Goal: Task Accomplishment & Management: Complete application form

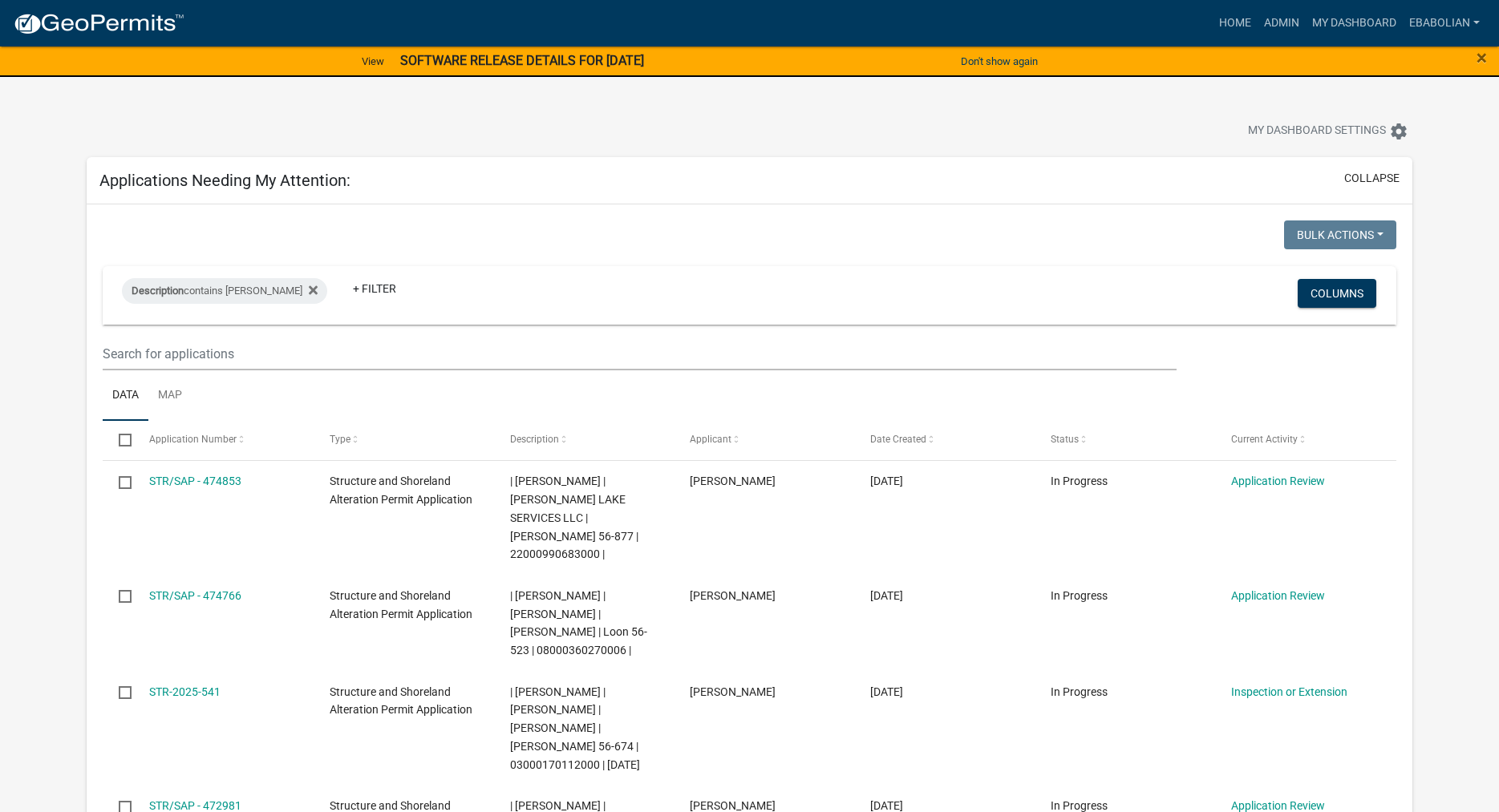
select select "3: 100"
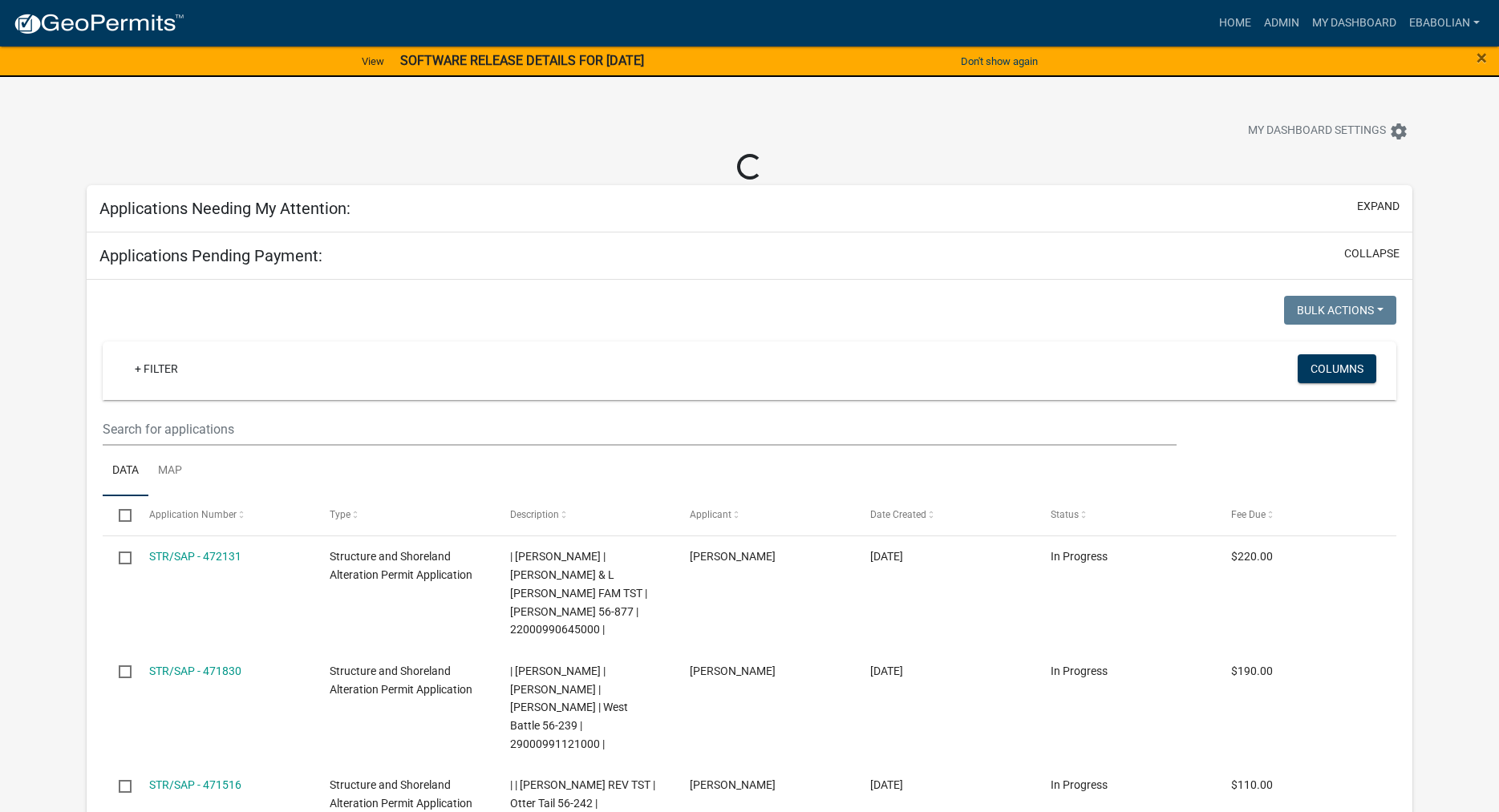
select select "3: 100"
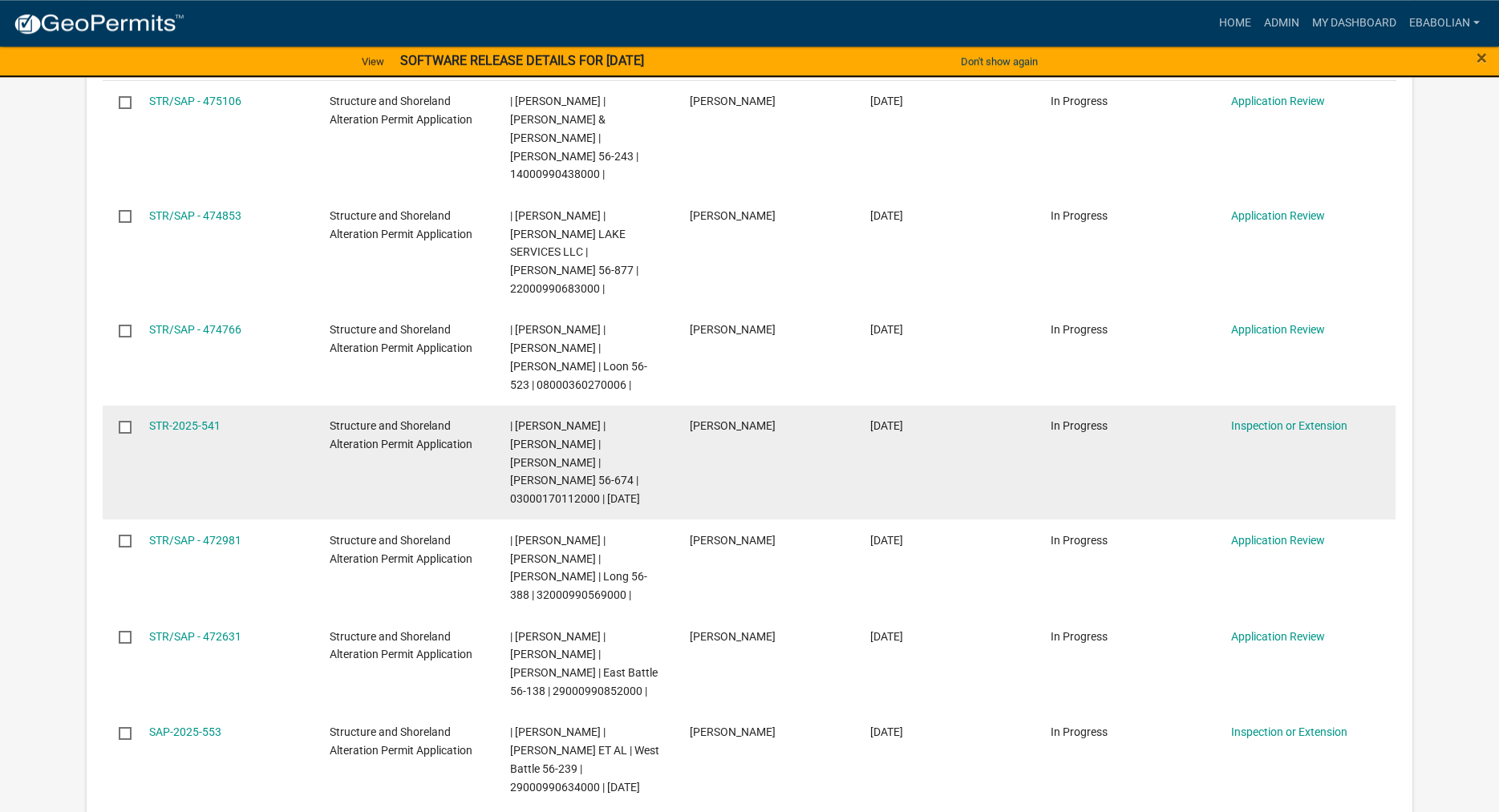
scroll to position [409, 0]
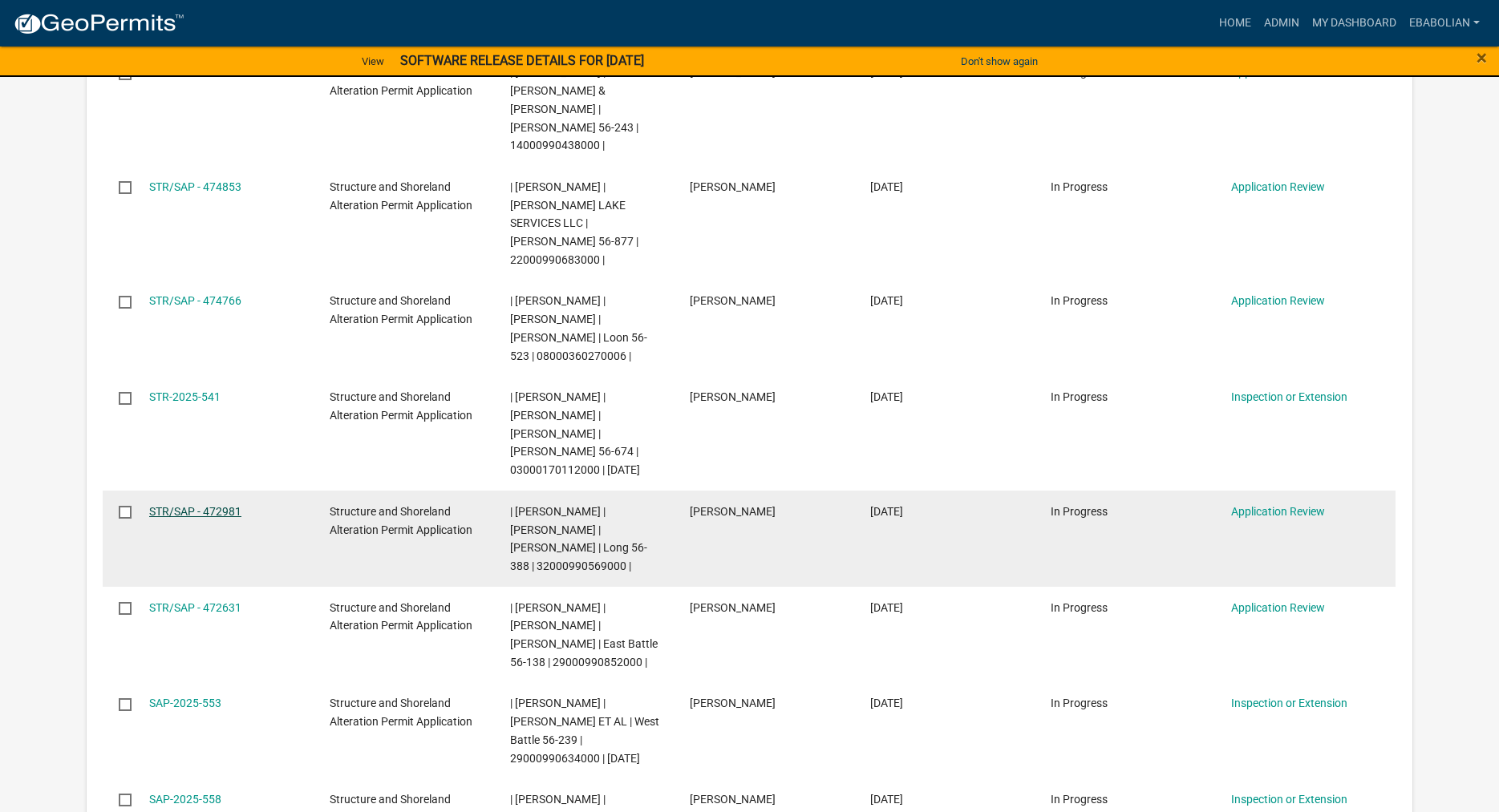
click at [227, 505] on link "STR/SAP - 472981" at bounding box center [196, 511] width 92 height 13
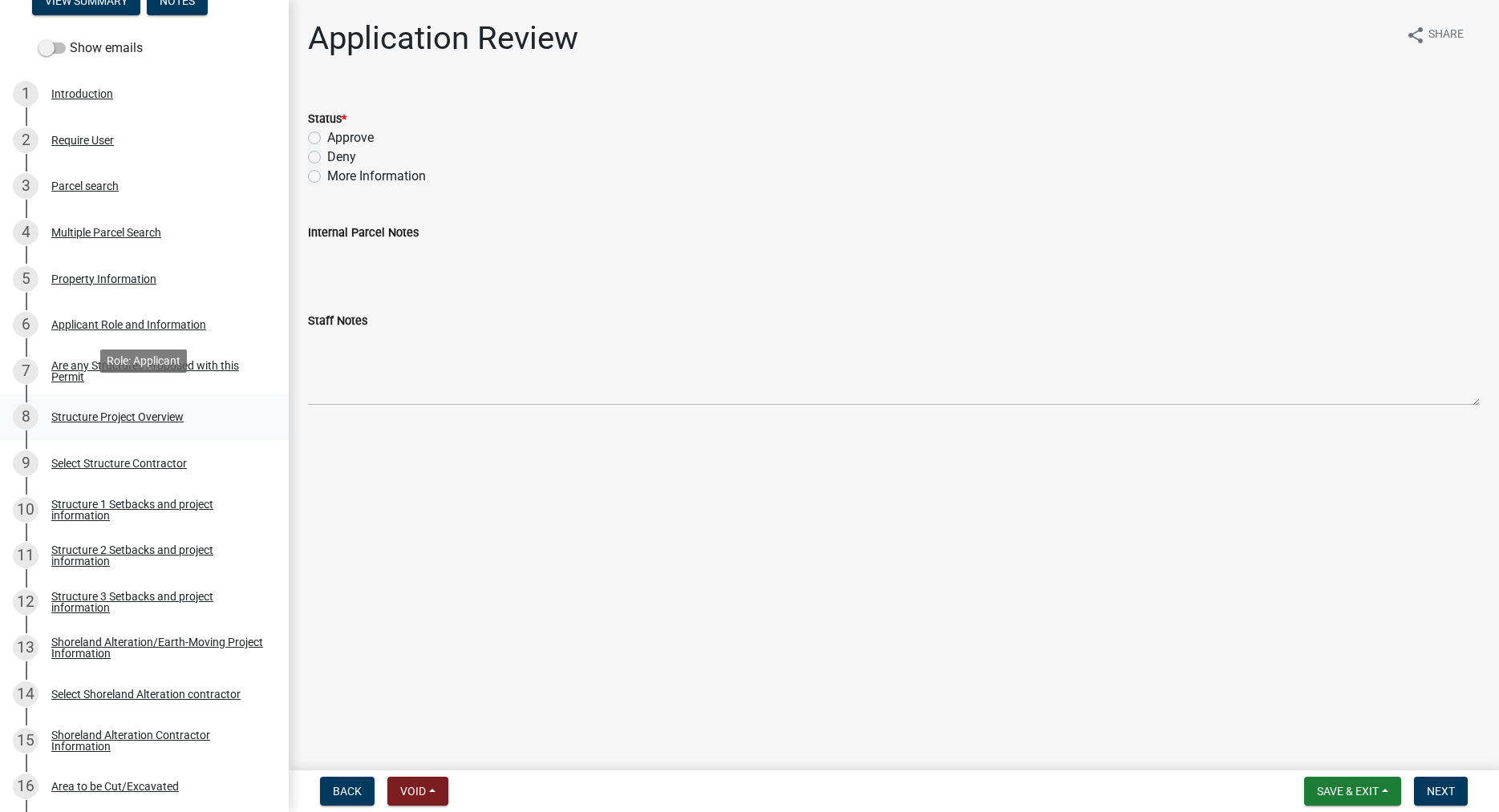
scroll to position [327, 0]
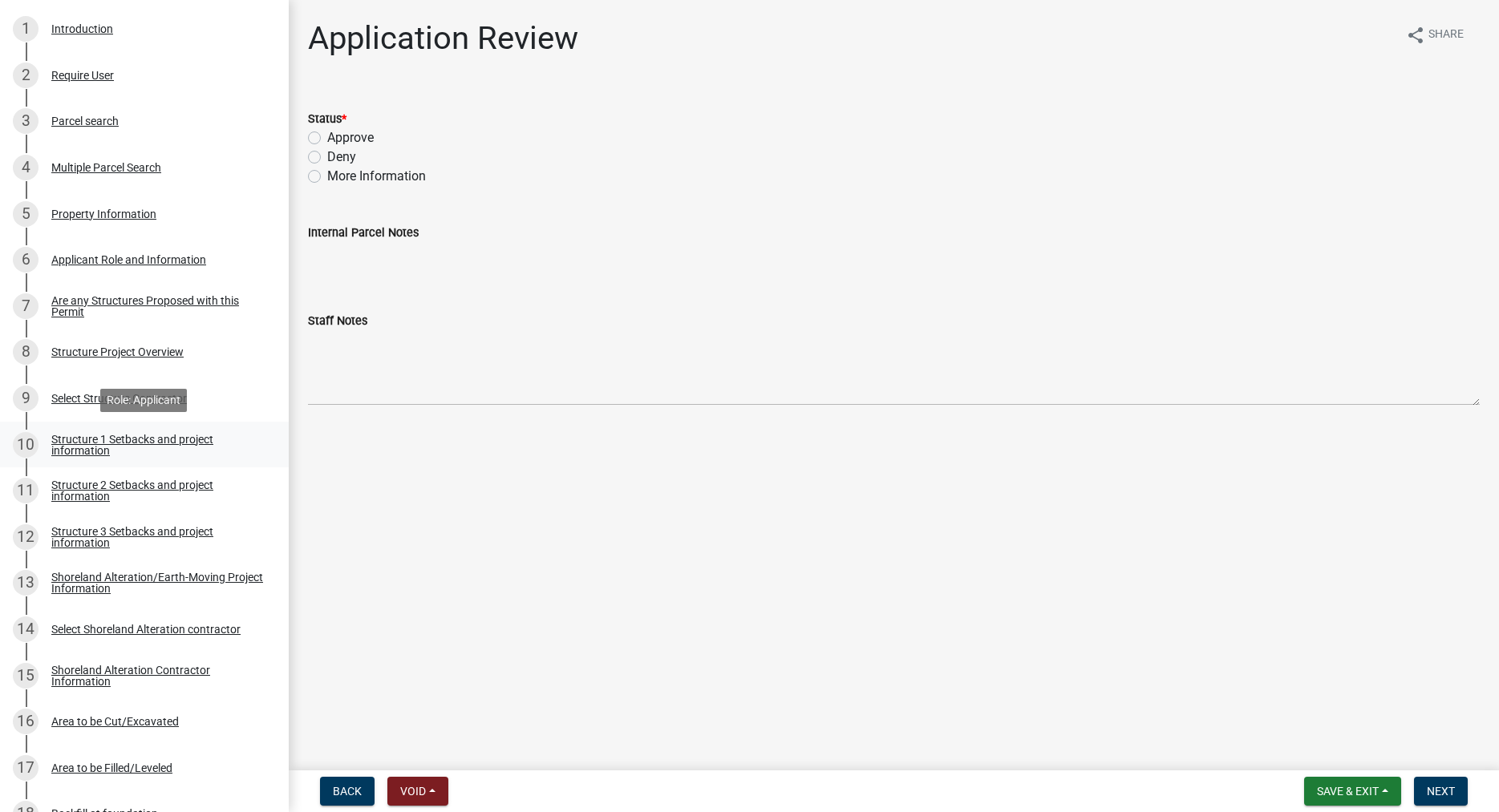
click at [93, 442] on div "Structure 1 Setbacks and project information" at bounding box center [158, 444] width 212 height 23
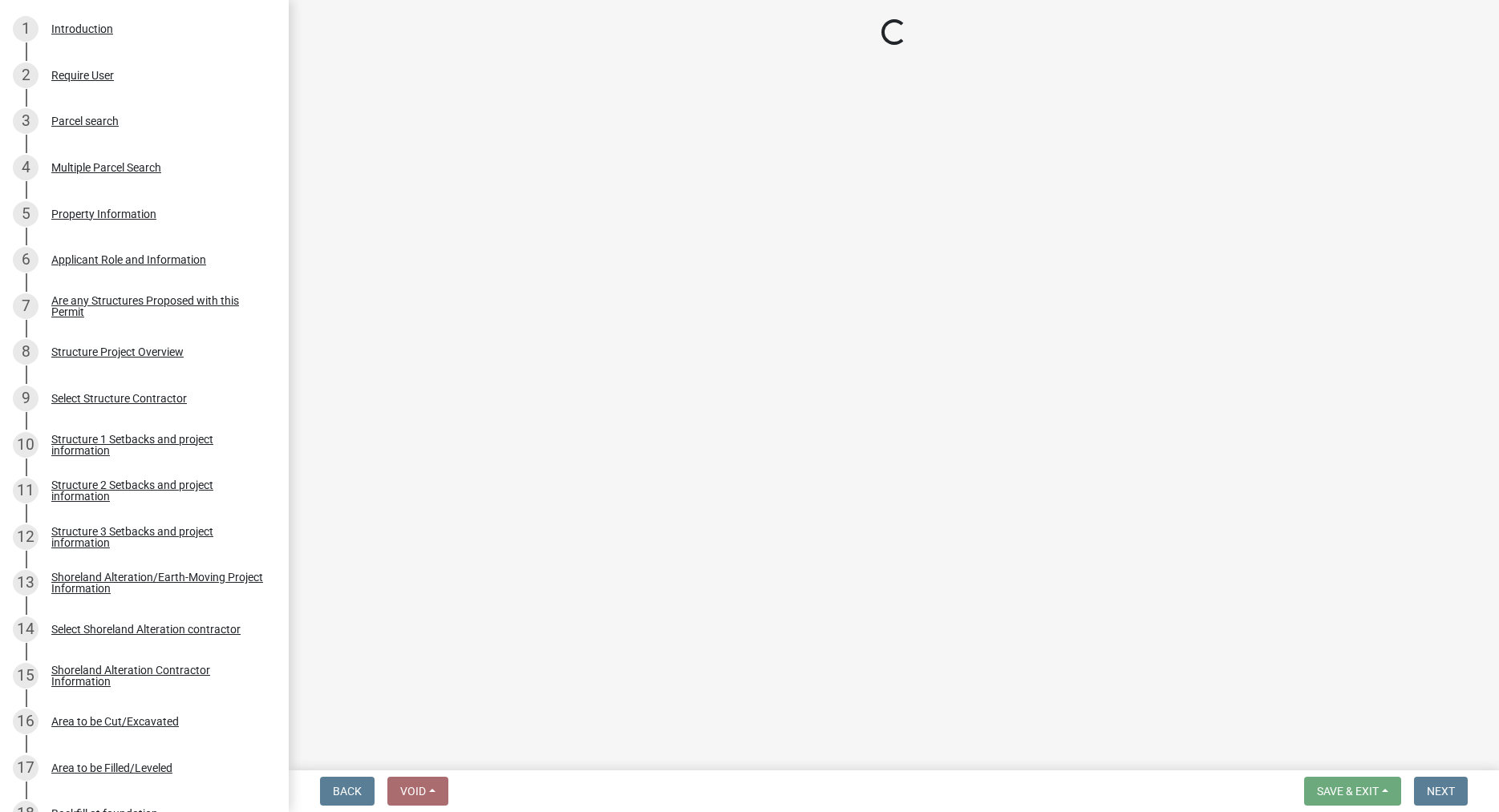
select select "c185e313-3403-4239-bd61-bb563c58a77a"
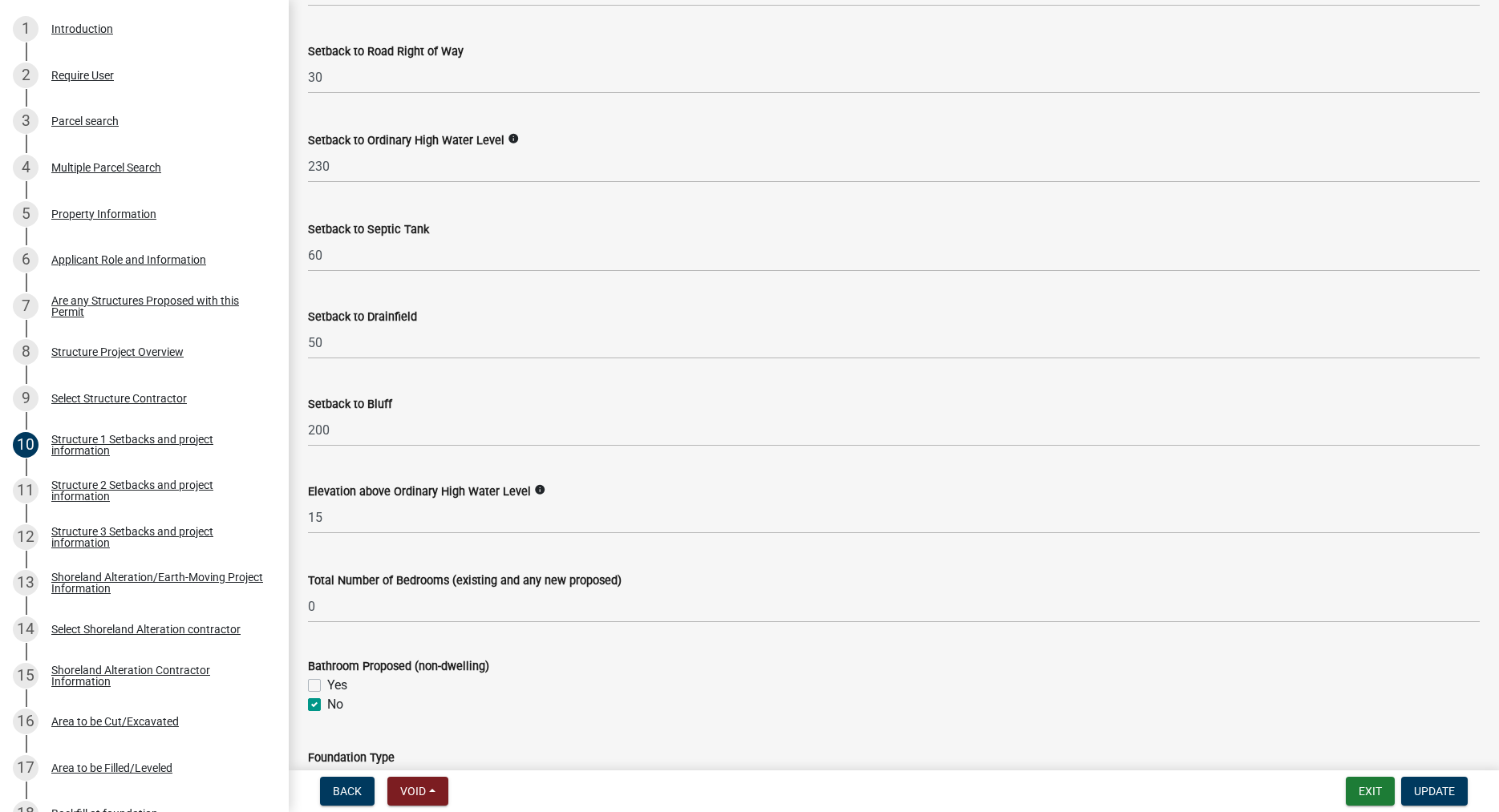
scroll to position [1371, 0]
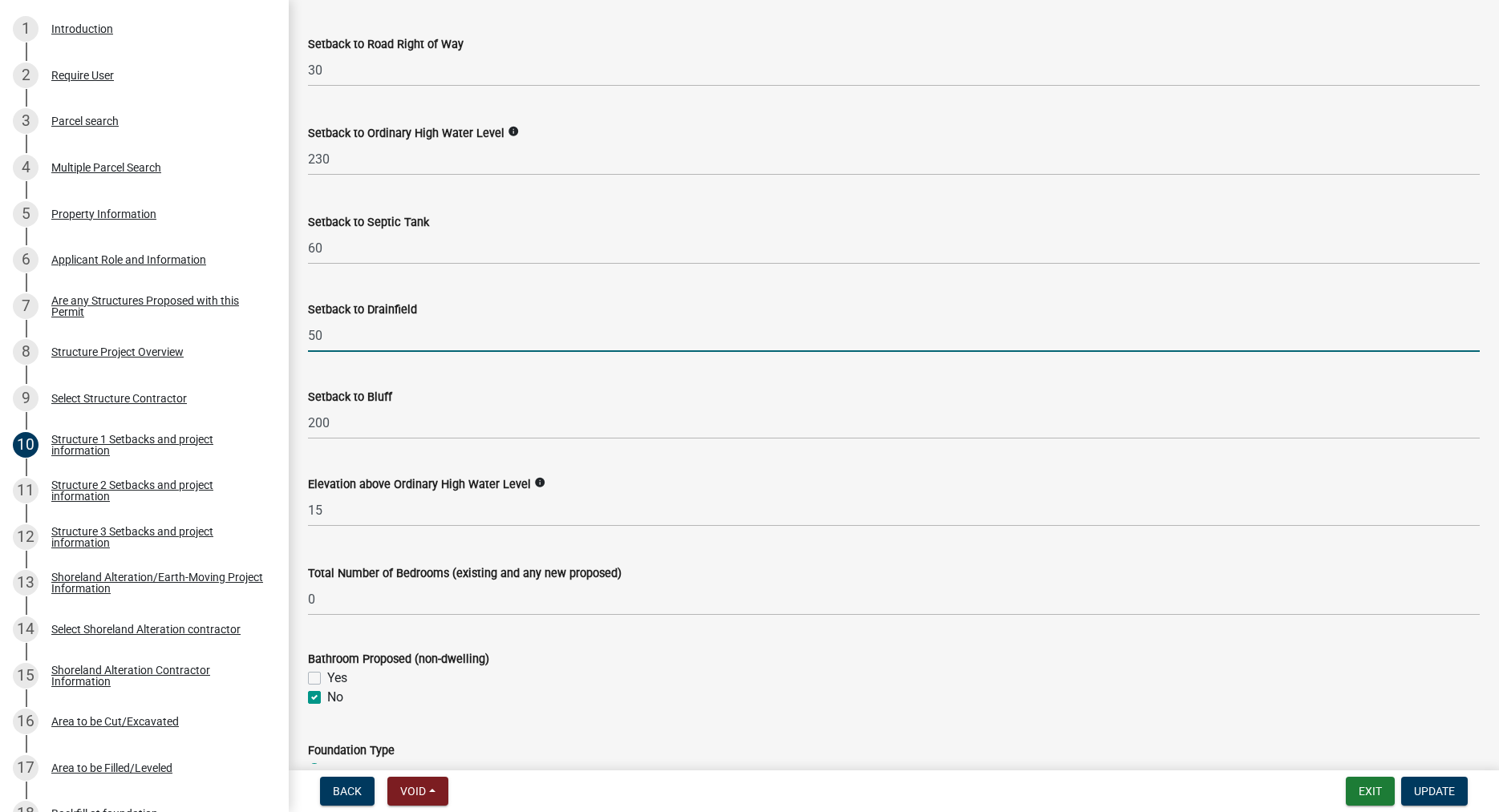
click at [334, 352] on input "50" at bounding box center [894, 335] width 1172 height 33
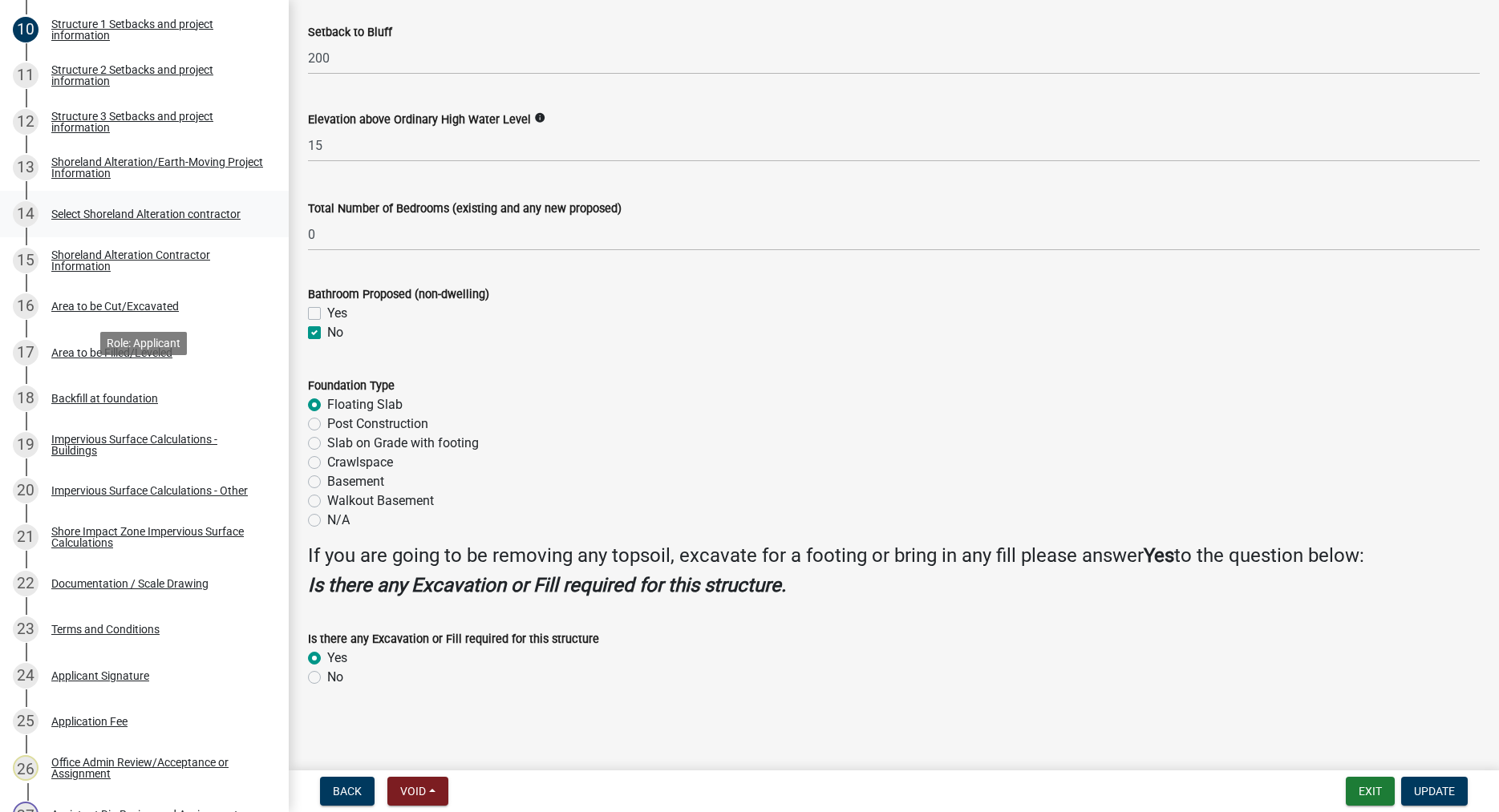
scroll to position [817, 0]
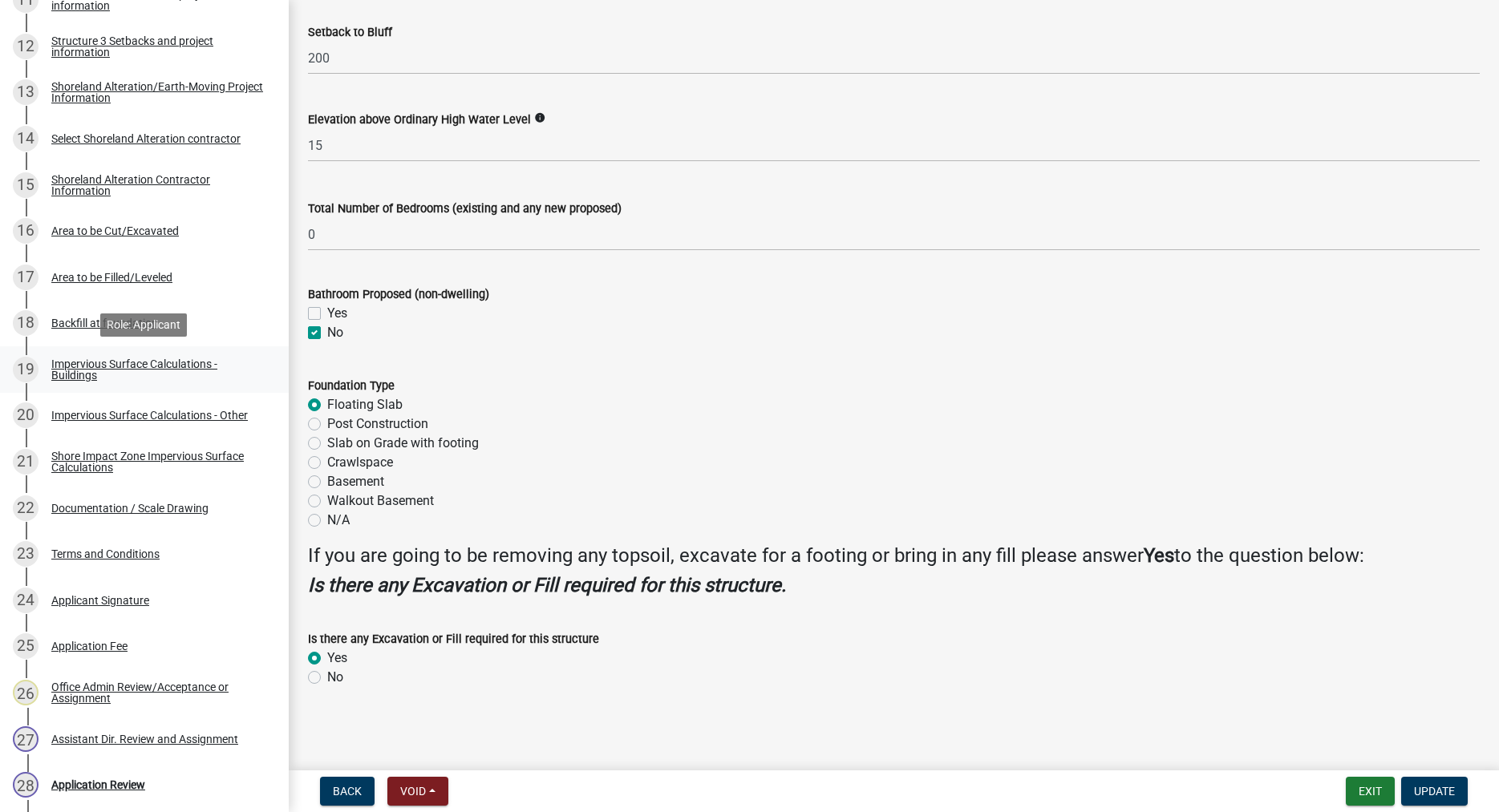
click at [98, 366] on div "Impervious Surface Calculations - Buildings" at bounding box center [158, 369] width 212 height 23
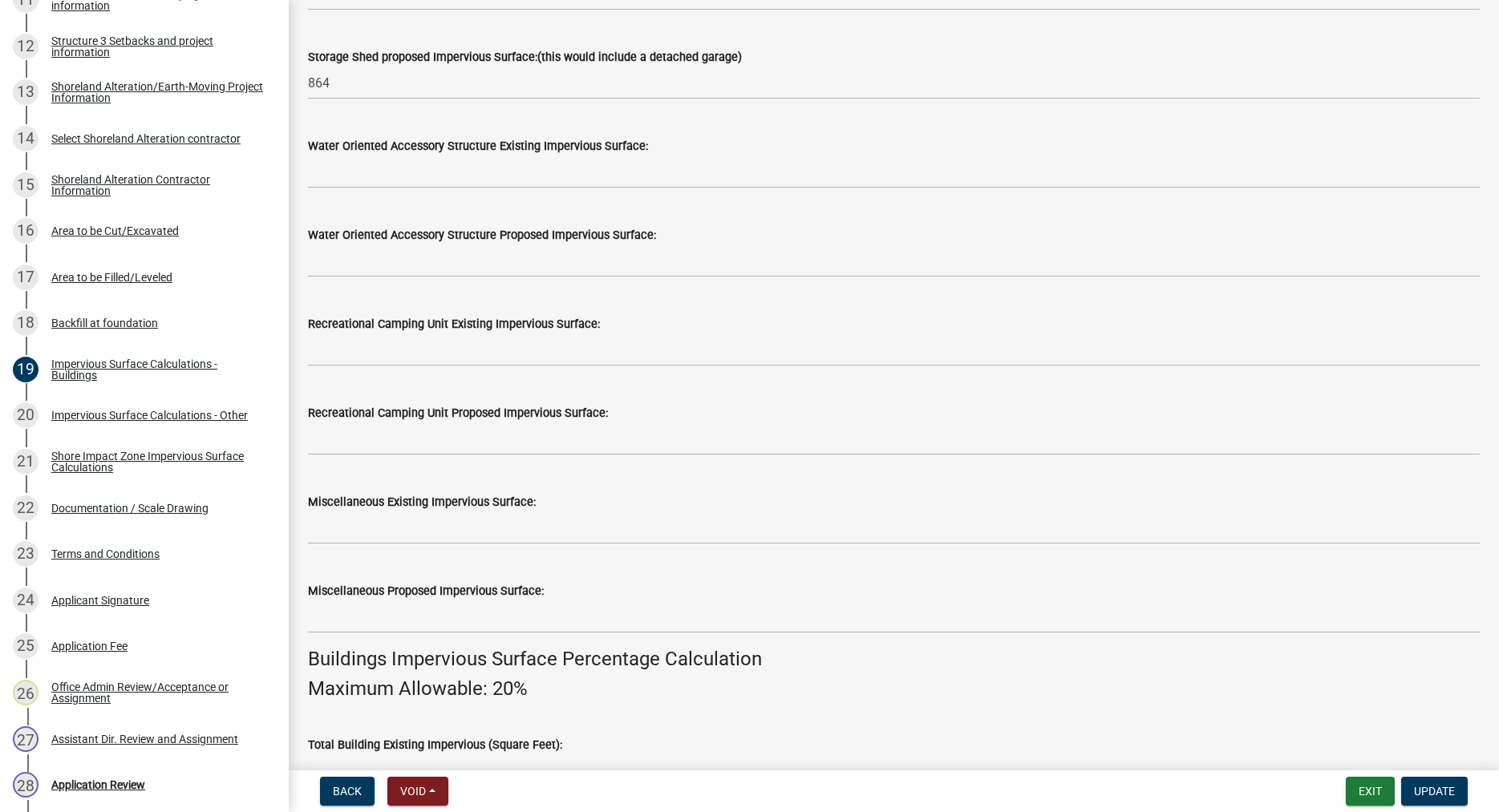
scroll to position [457, 0]
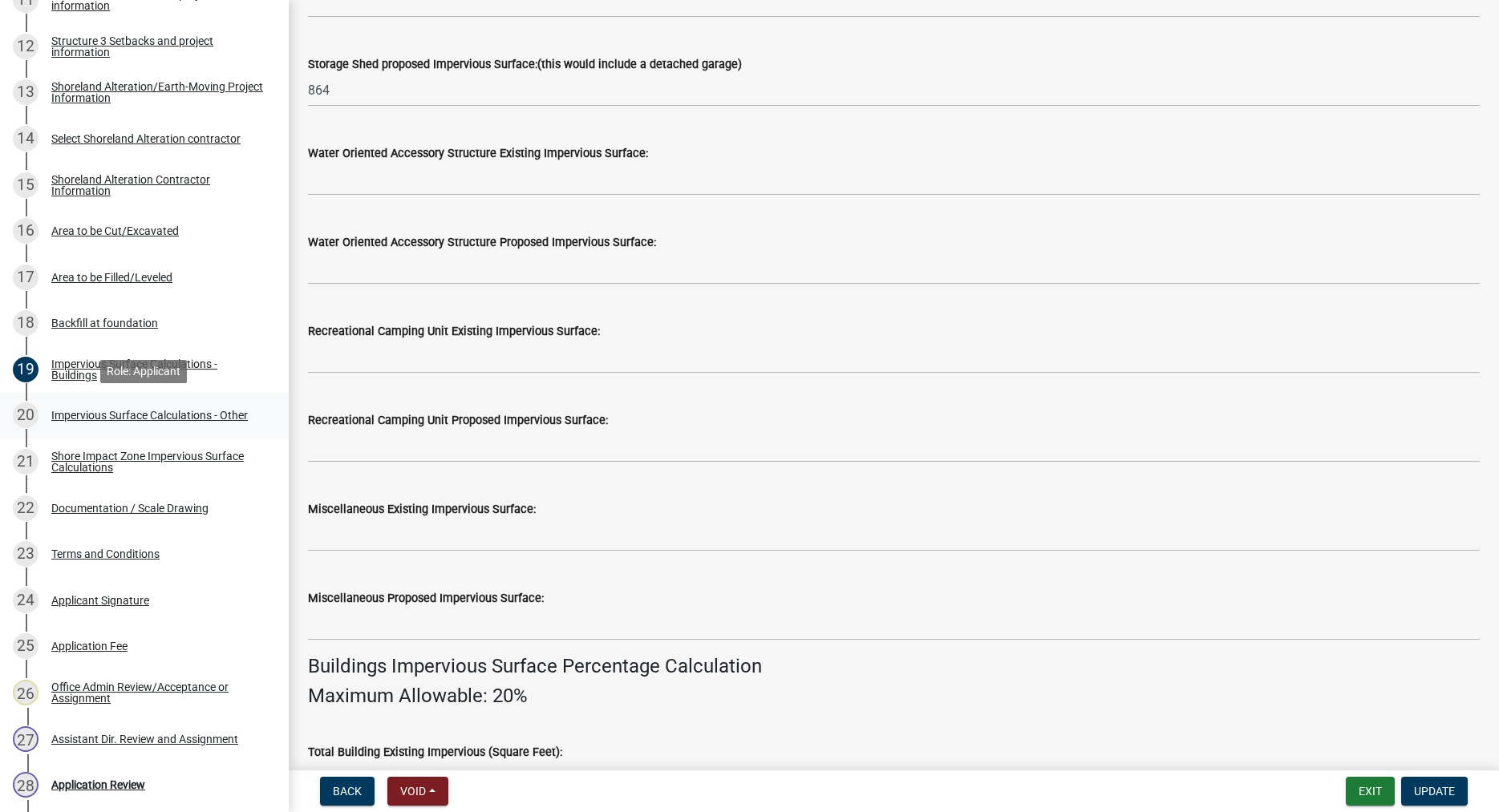
drag, startPoint x: 107, startPoint y: 419, endPoint x: 117, endPoint y: 416, distance: 10.4
click at [107, 418] on div "Impervious Surface Calculations - Other" at bounding box center [149, 416] width 197 height 11
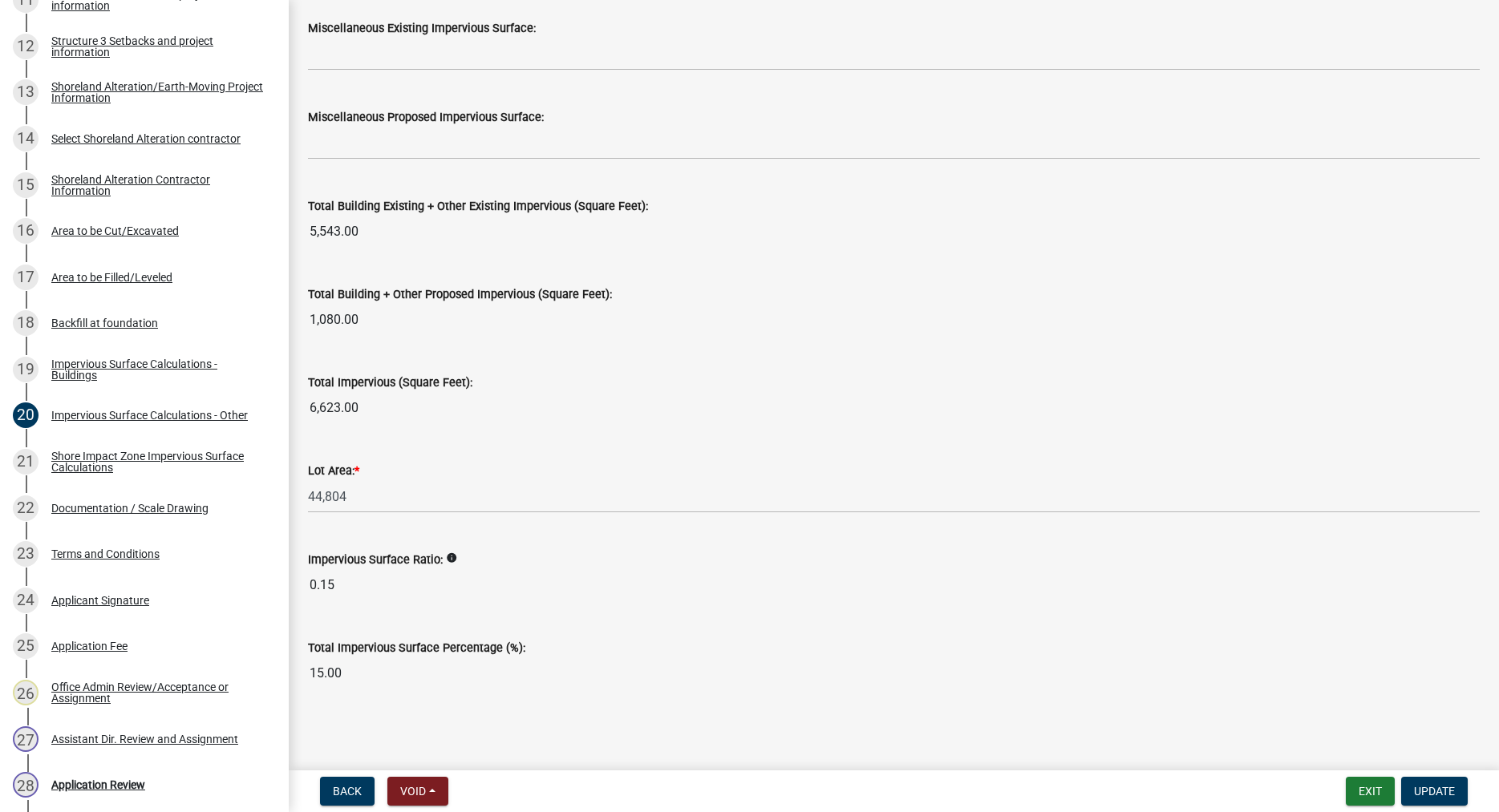
scroll to position [1652, 0]
click at [100, 465] on div "Shore Impact Zone Impervious Surface Calculations" at bounding box center [158, 462] width 212 height 23
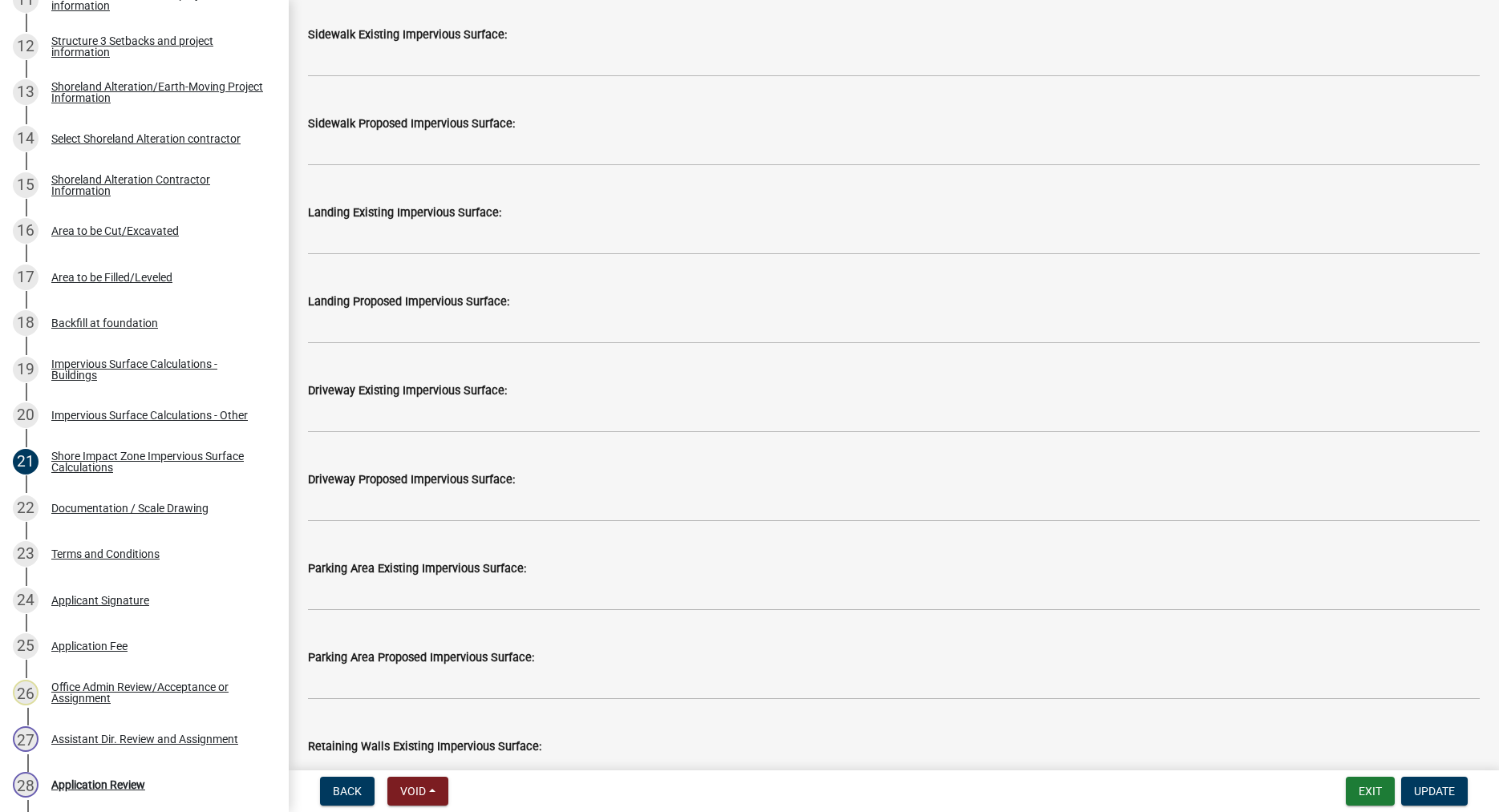
scroll to position [858, 0]
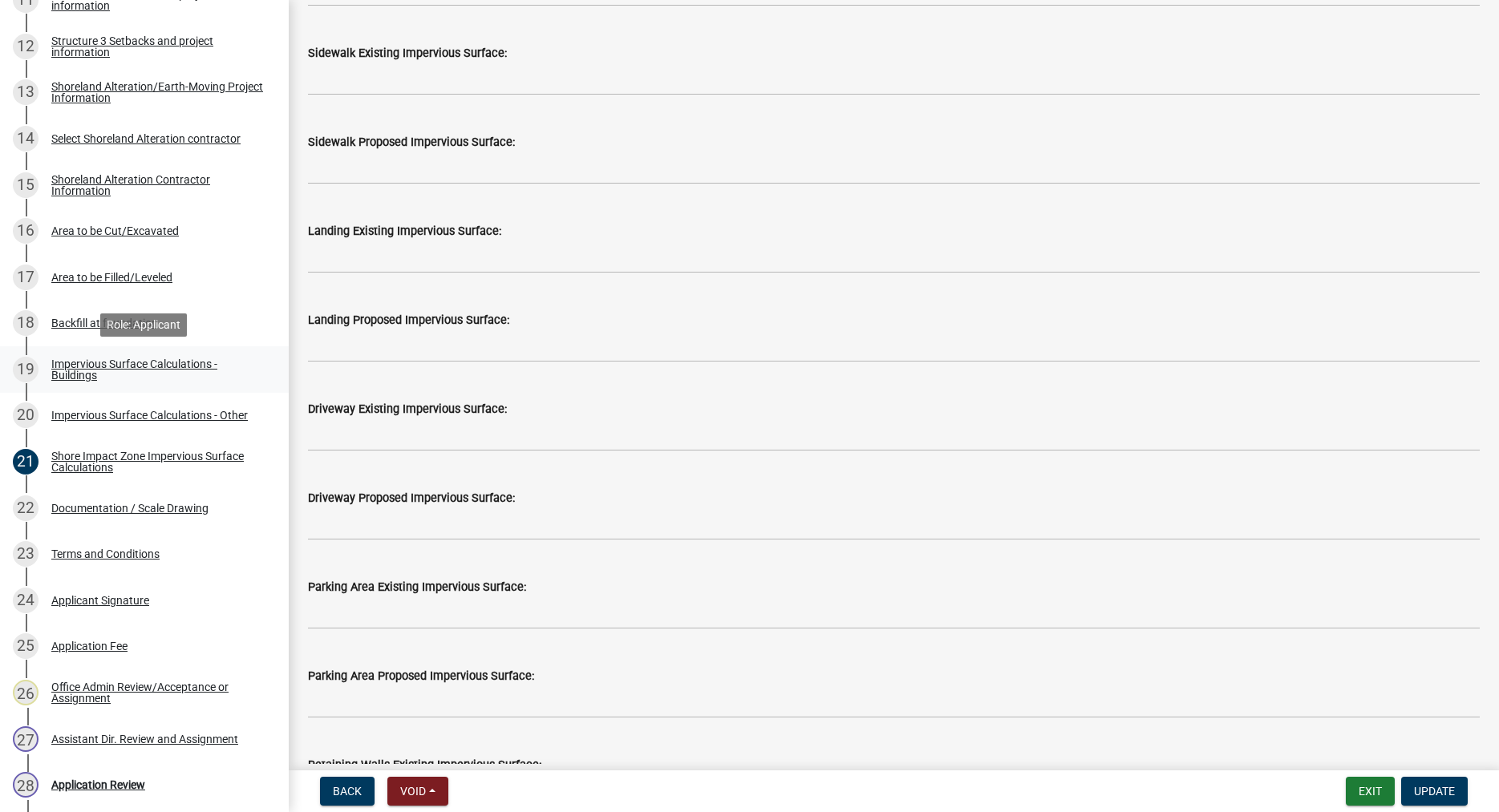
click at [65, 365] on div "Impervious Surface Calculations - Buildings" at bounding box center [158, 369] width 212 height 23
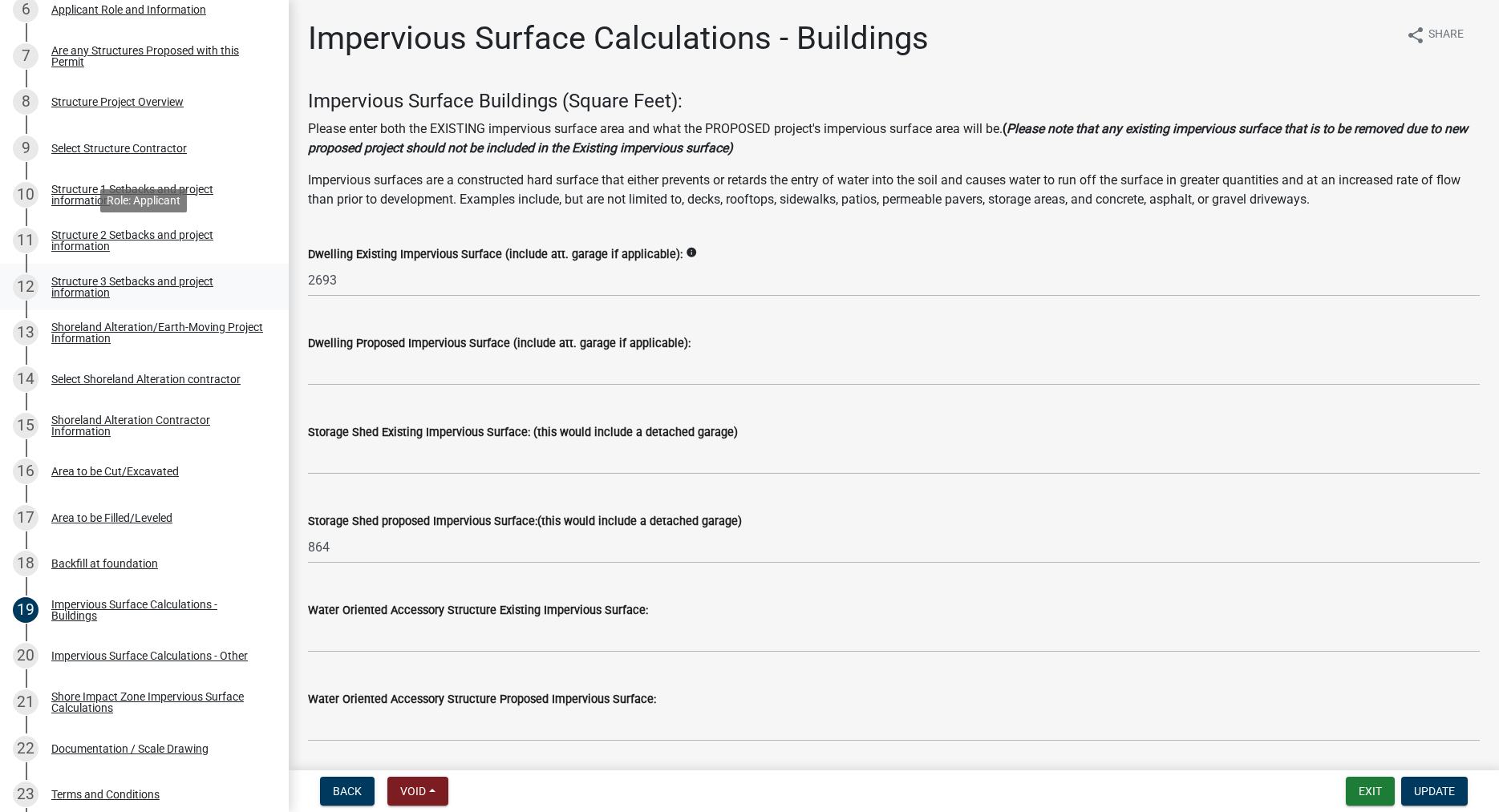
scroll to position [572, 0]
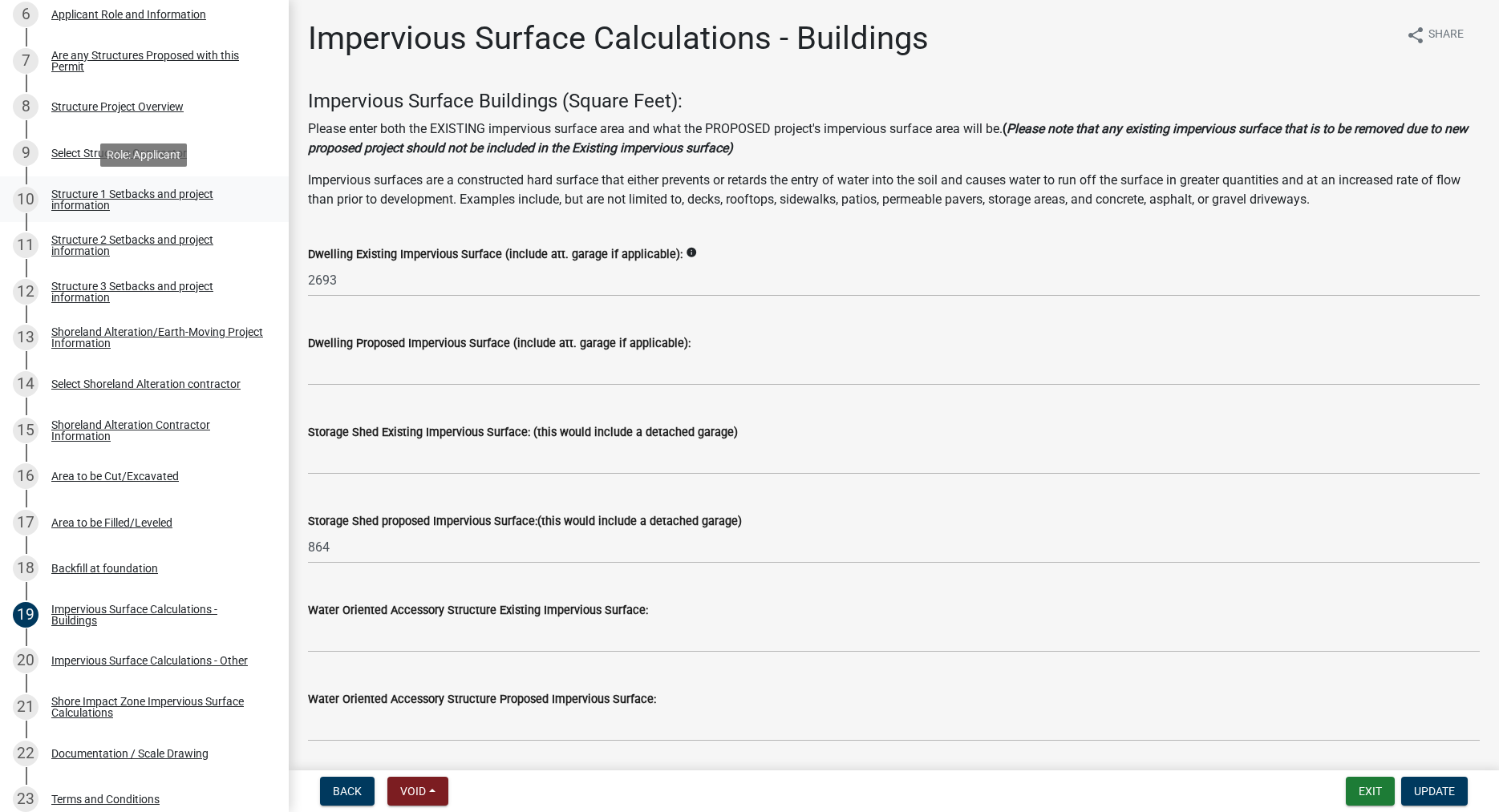
click at [88, 196] on div "Structure 1 Setbacks and project information" at bounding box center [158, 199] width 212 height 23
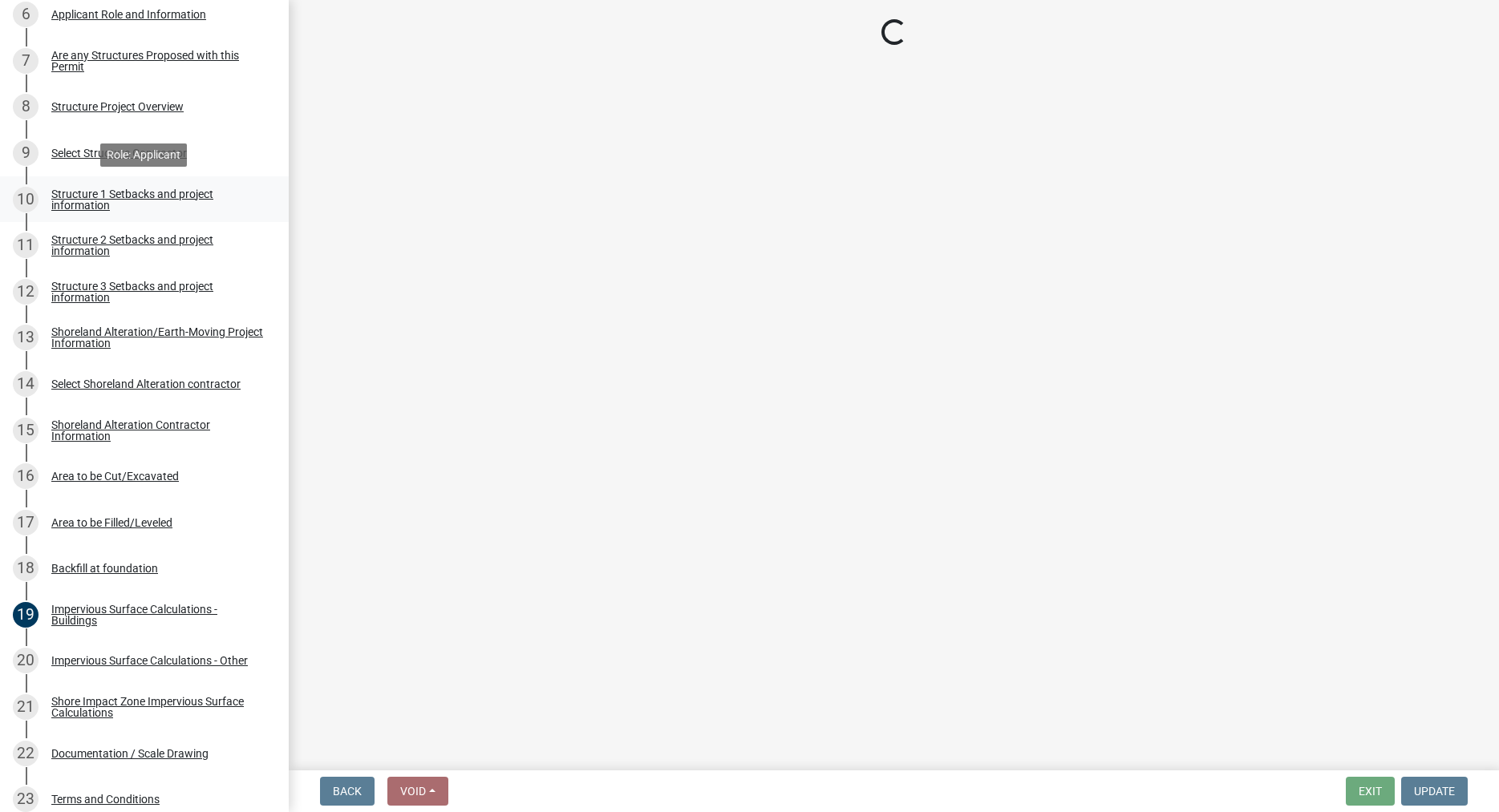
select select "c185e313-3403-4239-bd61-bb563c58a77a"
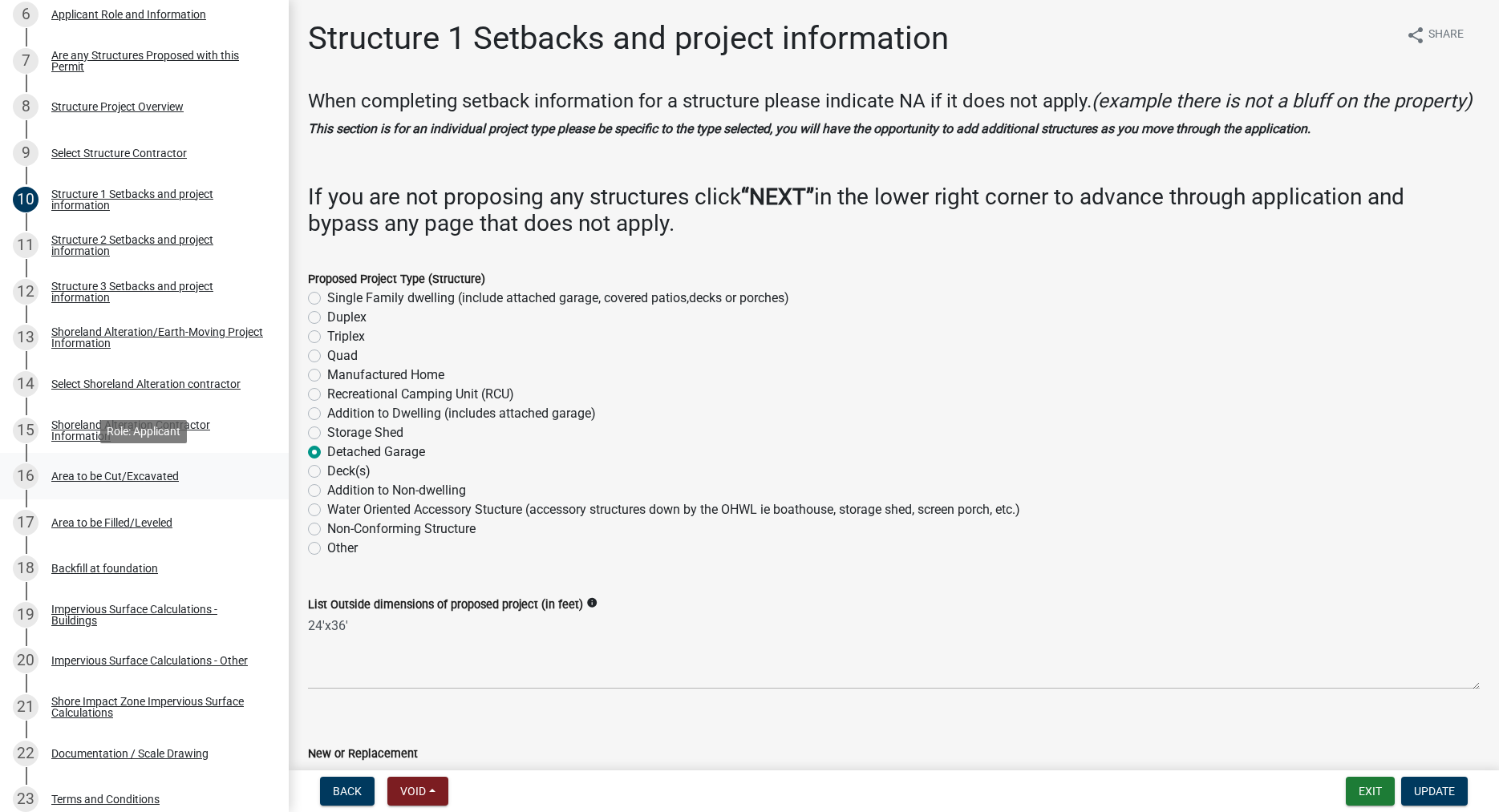
click at [91, 473] on div "Area to be Cut/Excavated" at bounding box center [115, 476] width 128 height 11
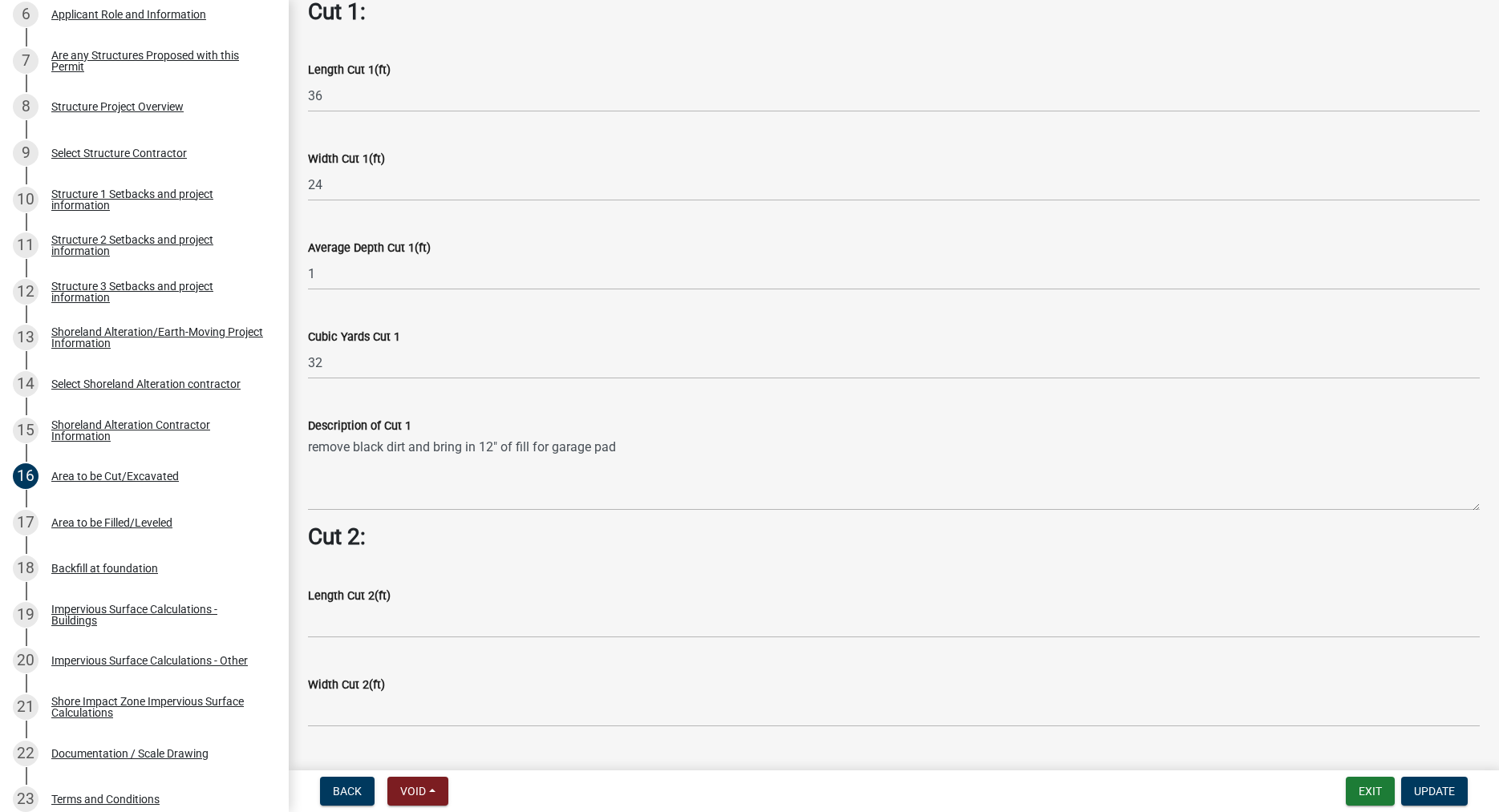
scroll to position [914, 0]
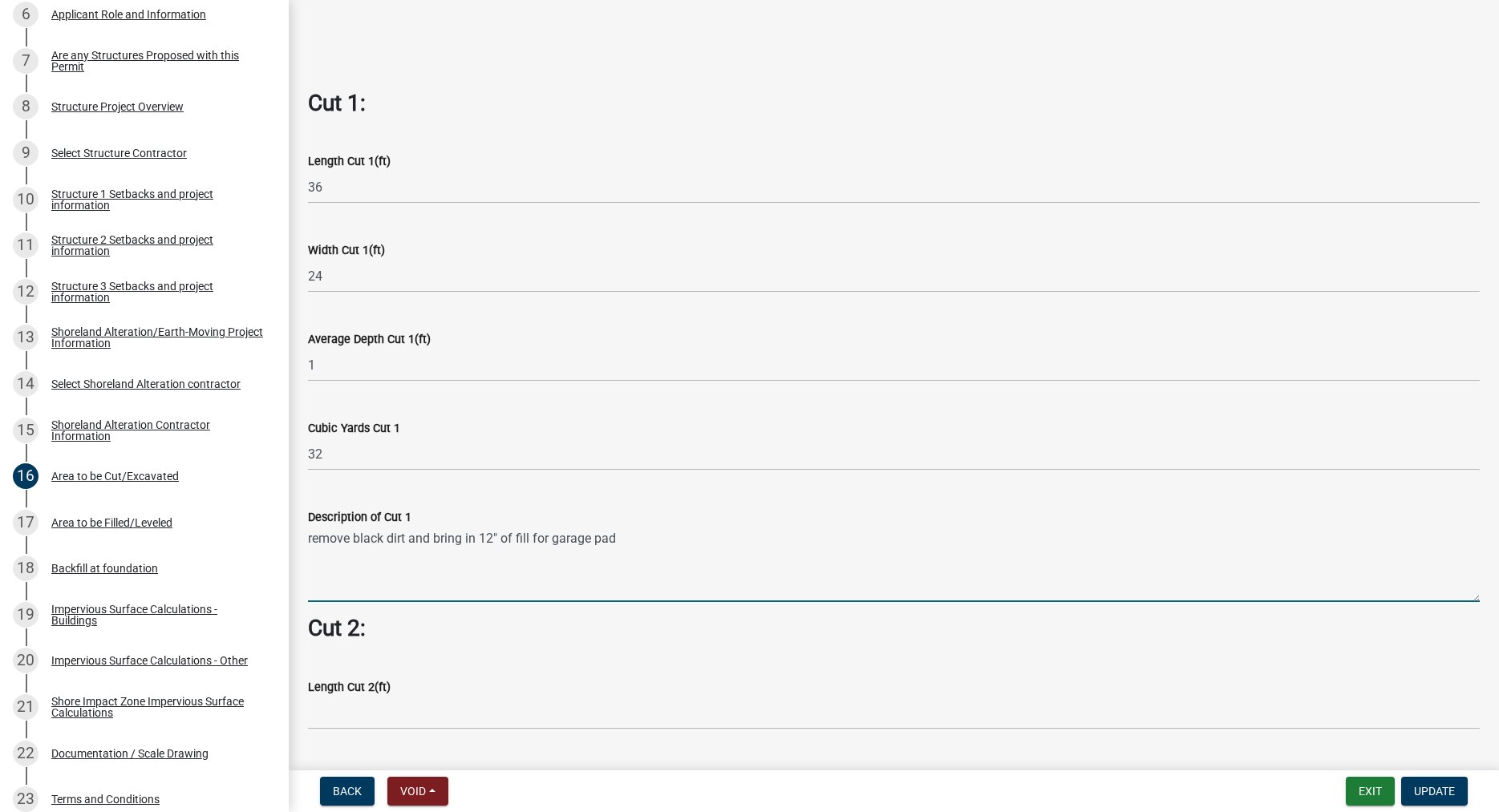
drag, startPoint x: 627, startPoint y: 539, endPoint x: 309, endPoint y: 540, distance: 318.0
click at [309, 540] on textarea "remove black dirt and bring in 12" of fill for garage pad" at bounding box center [894, 564] width 1172 height 75
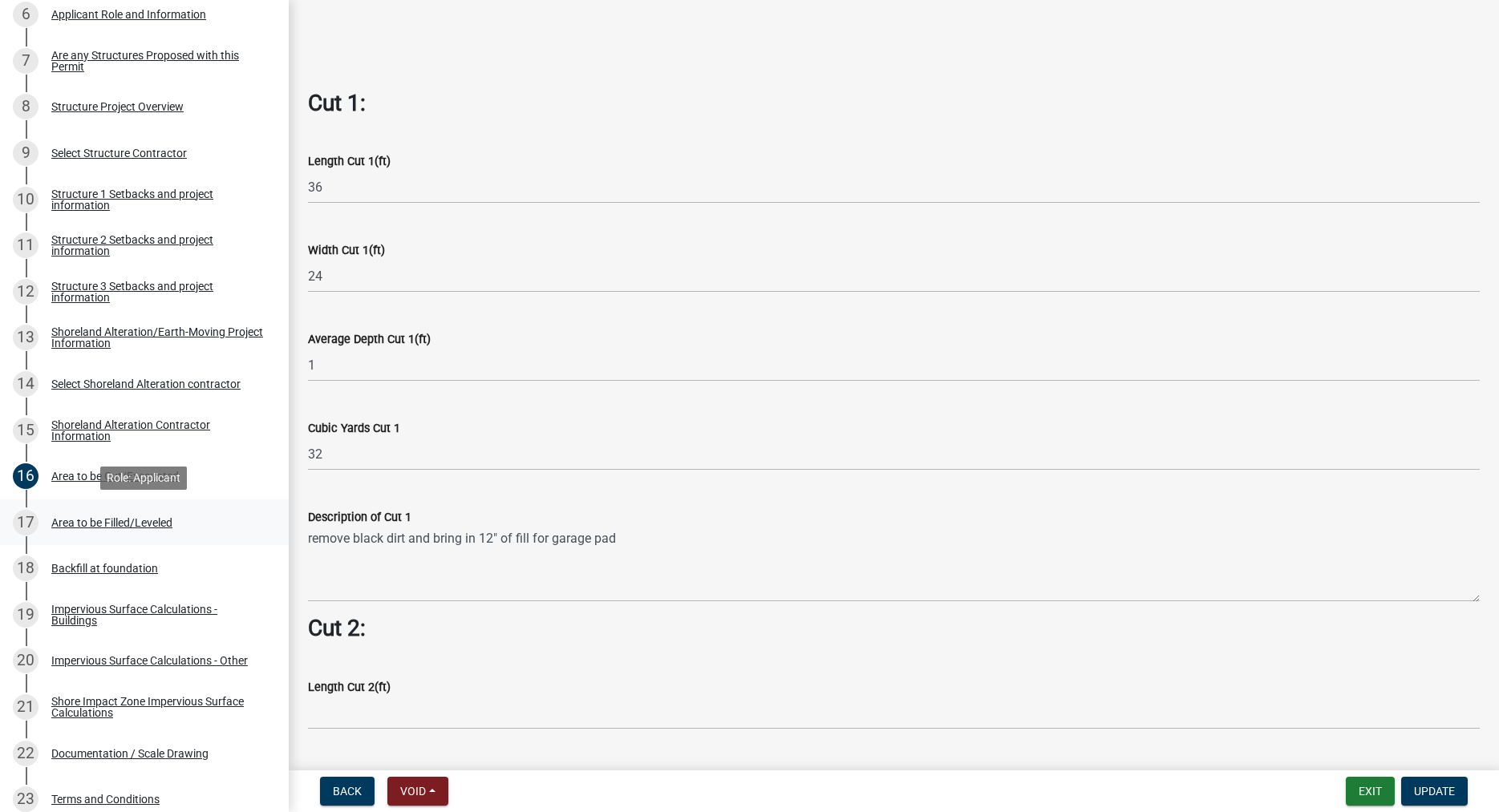
click at [149, 521] on div "Area to be Filled/Leveled" at bounding box center [112, 522] width 121 height 11
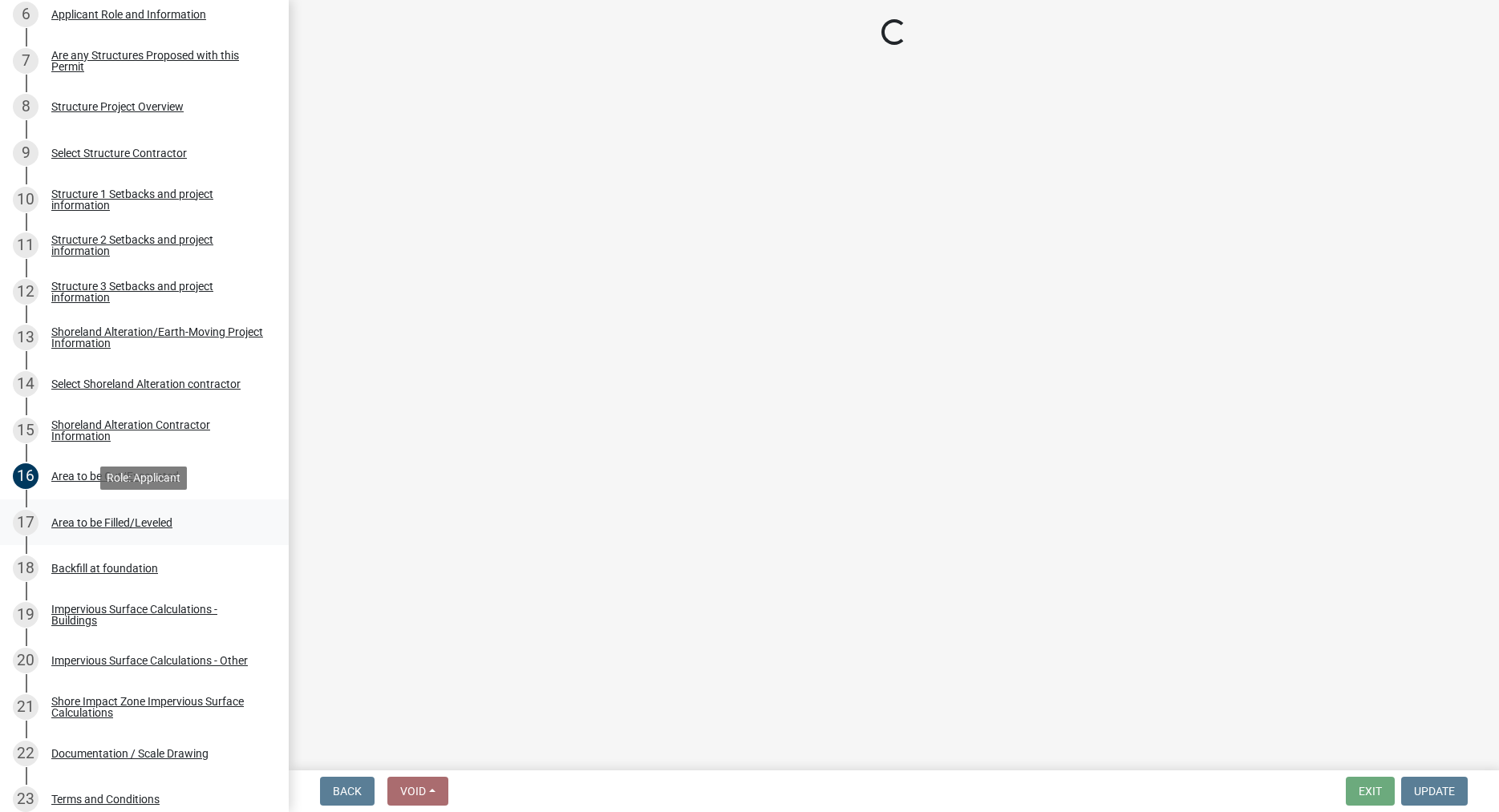
scroll to position [0, 0]
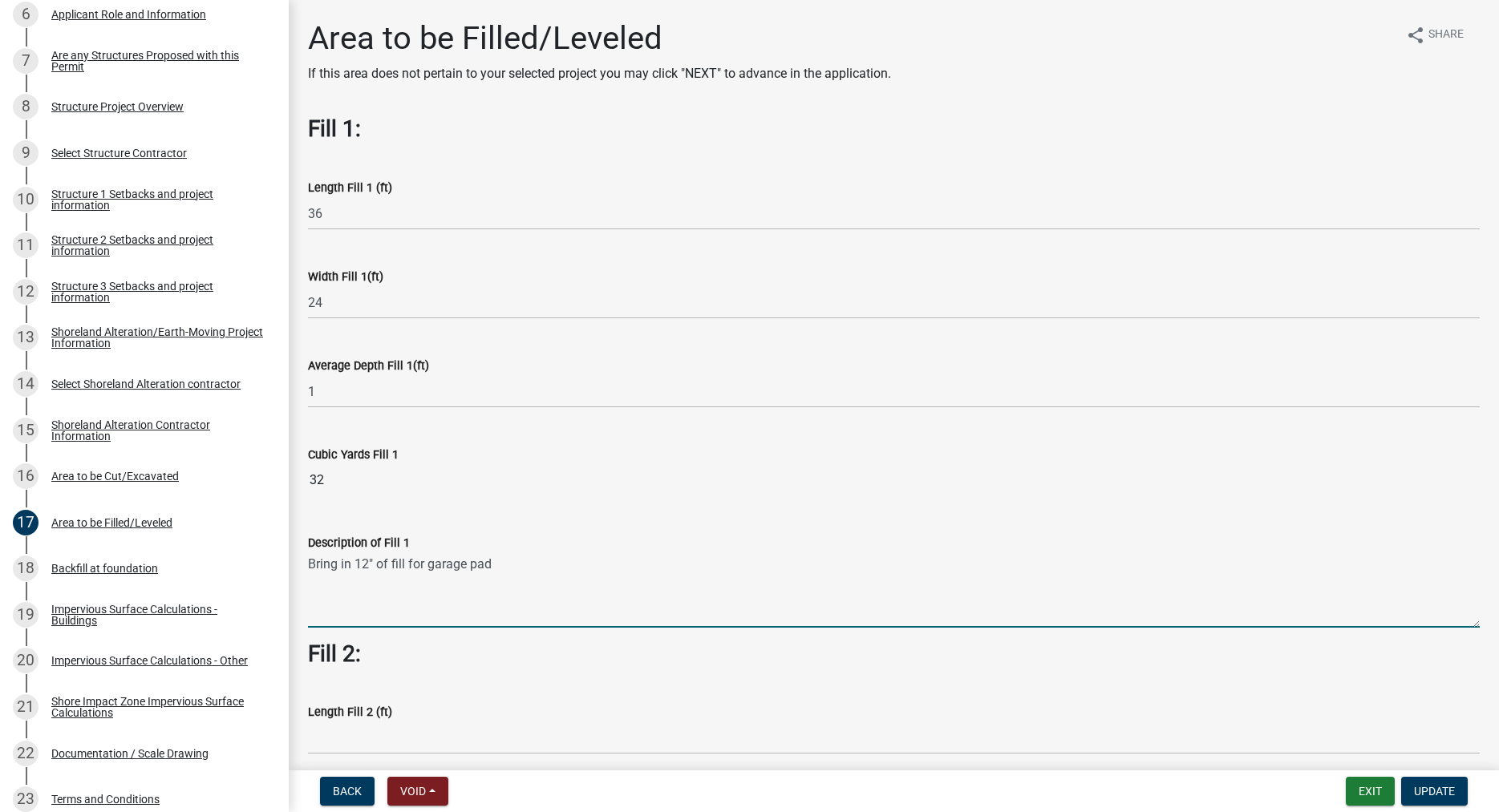
drag, startPoint x: 499, startPoint y: 568, endPoint x: 307, endPoint y: 571, distance: 192.0
click at [308, 571] on textarea "Bring in 12" of fill for garage pad" at bounding box center [894, 589] width 1172 height 75
click at [522, 579] on textarea "Bring in 12" of fill for garage pad" at bounding box center [894, 589] width 1172 height 75
drag, startPoint x: 496, startPoint y: 567, endPoint x: 312, endPoint y: 562, distance: 184.1
click at [312, 562] on textarea "Bring in 12" of fill for garage pad" at bounding box center [894, 589] width 1172 height 75
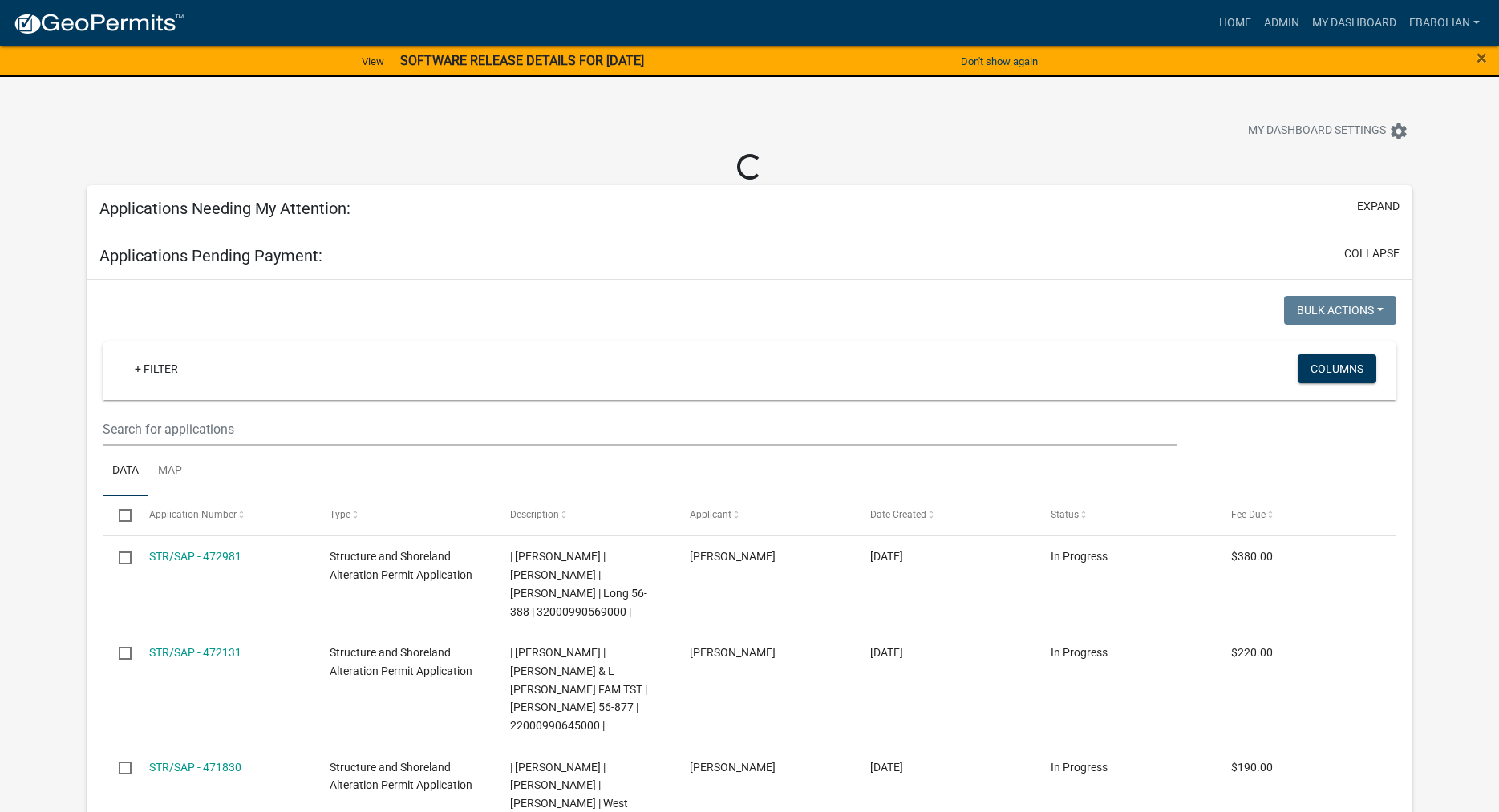
select select "3: 100"
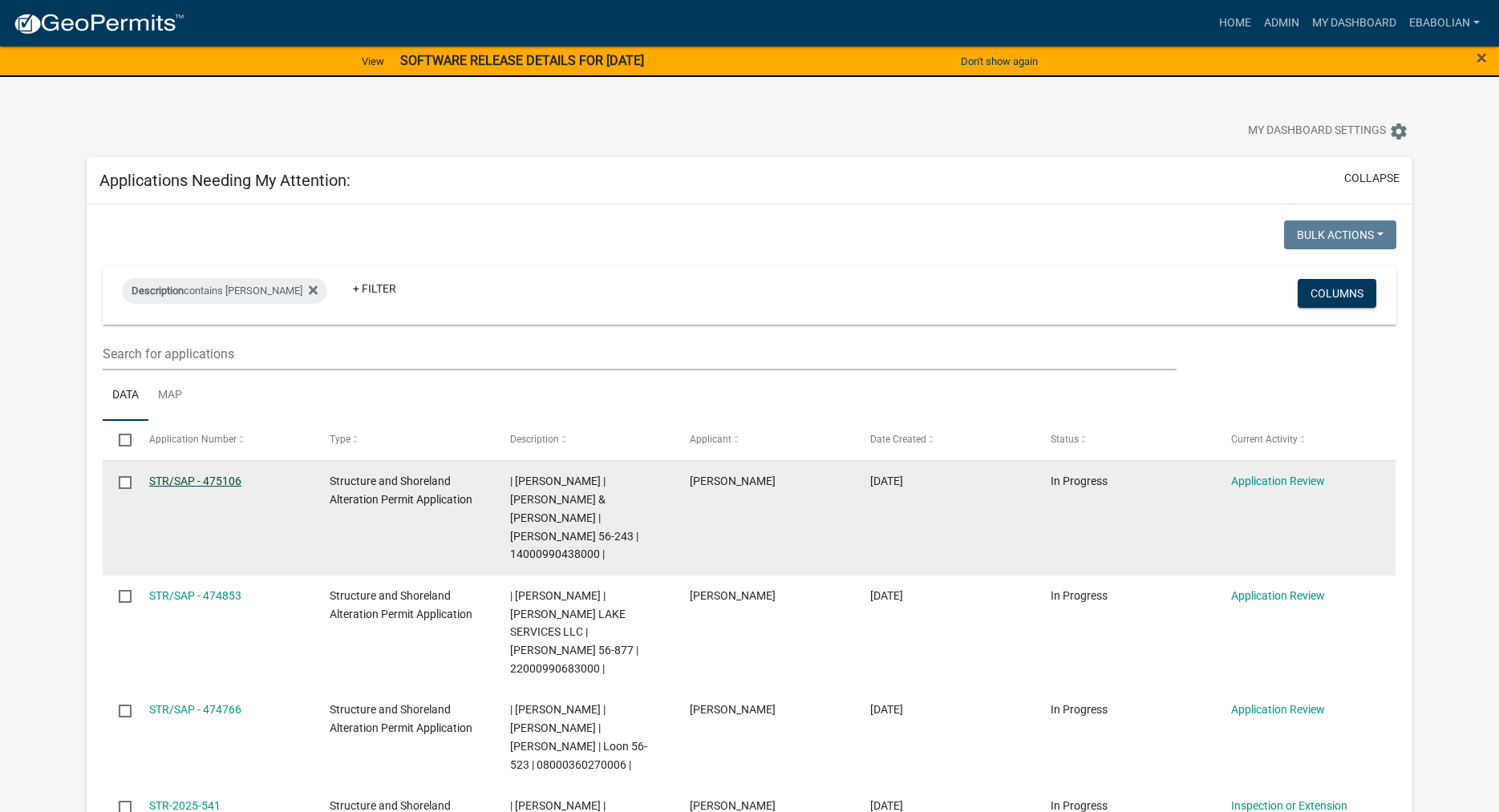
click at [230, 480] on link "STR/SAP - 475106" at bounding box center [196, 481] width 92 height 13
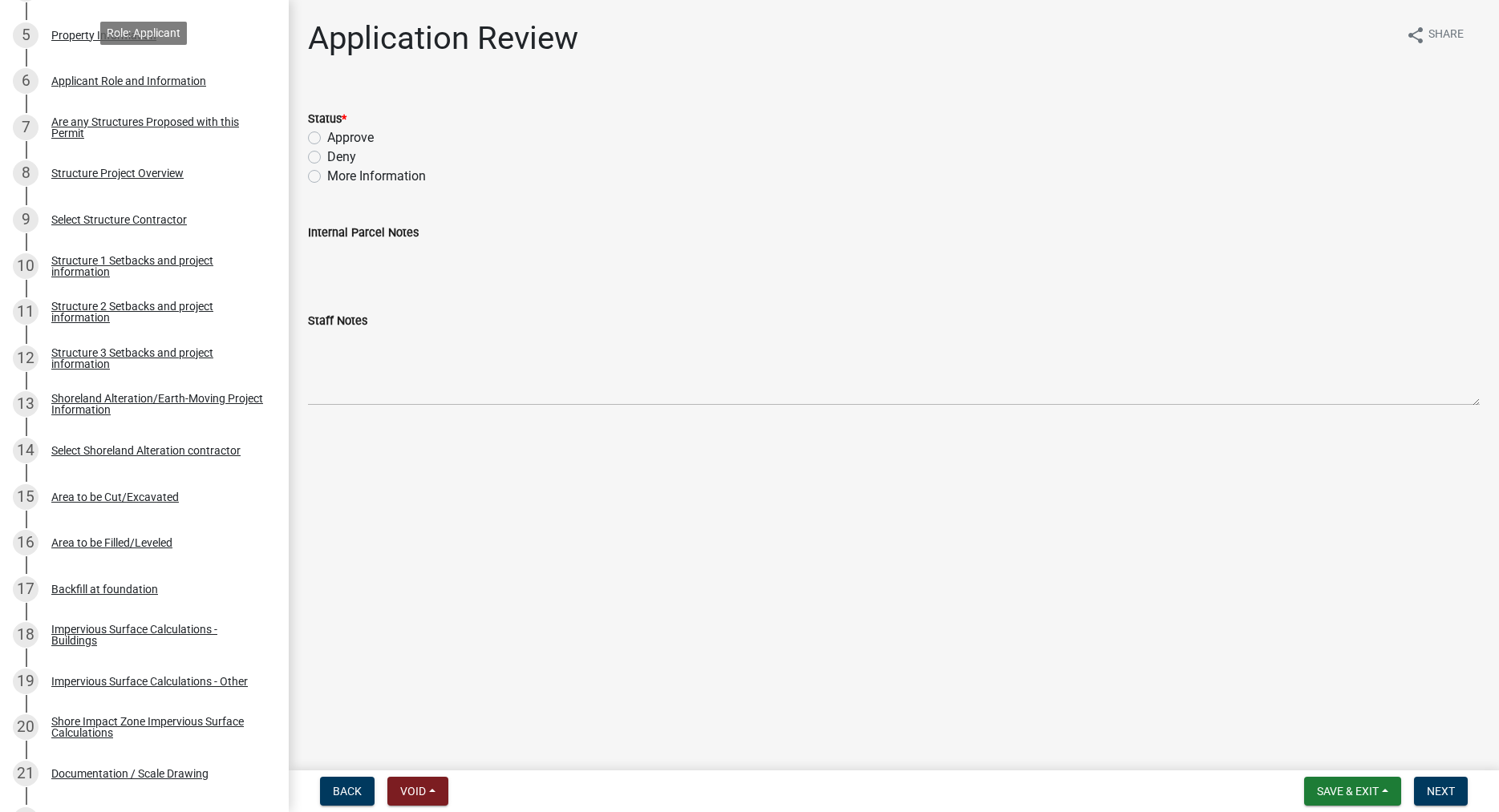
scroll to position [817, 0]
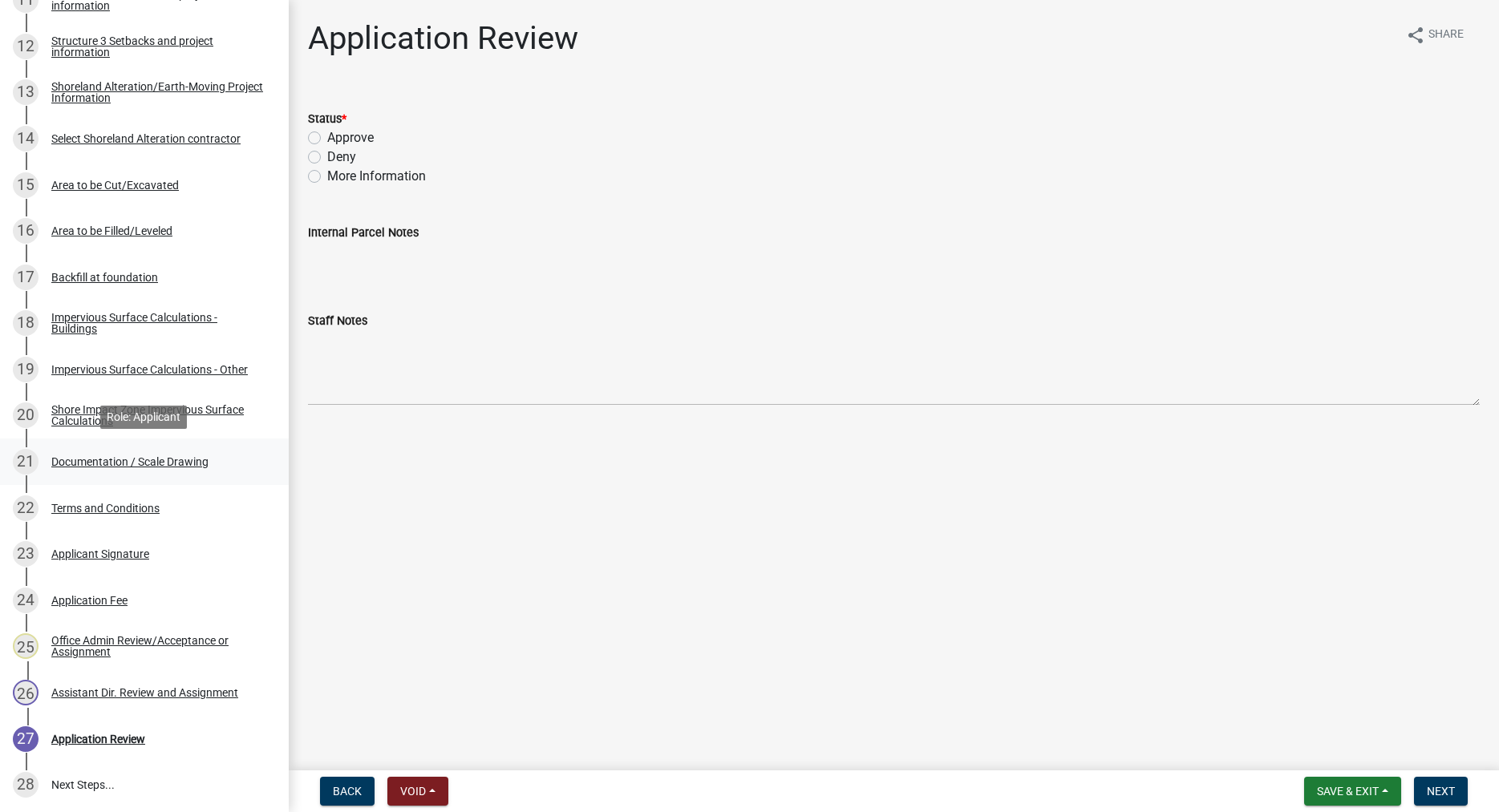
click at [178, 464] on div "Documentation / Scale Drawing" at bounding box center [130, 462] width 158 height 11
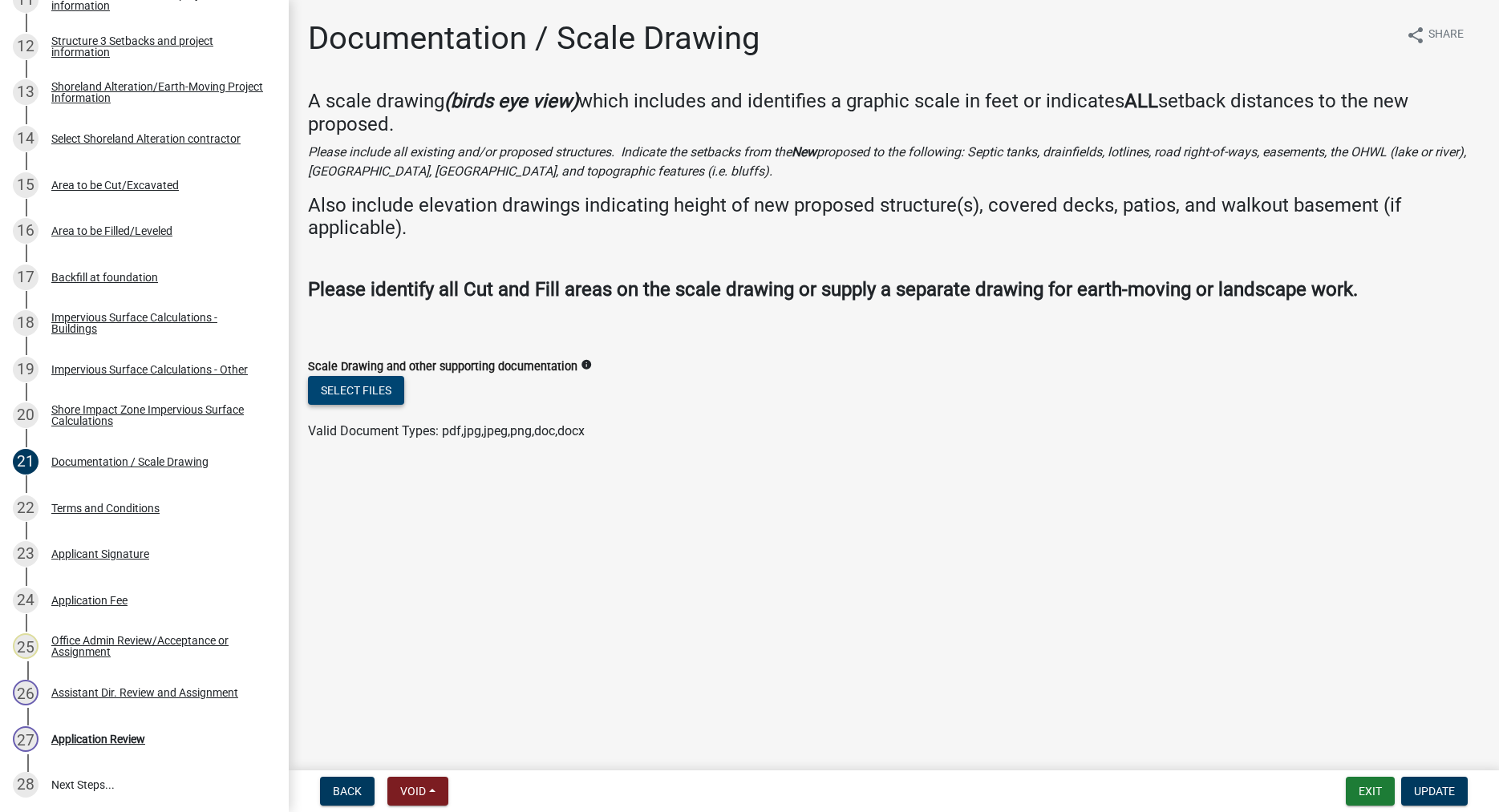
click at [362, 389] on button "Select files" at bounding box center [356, 390] width 96 height 29
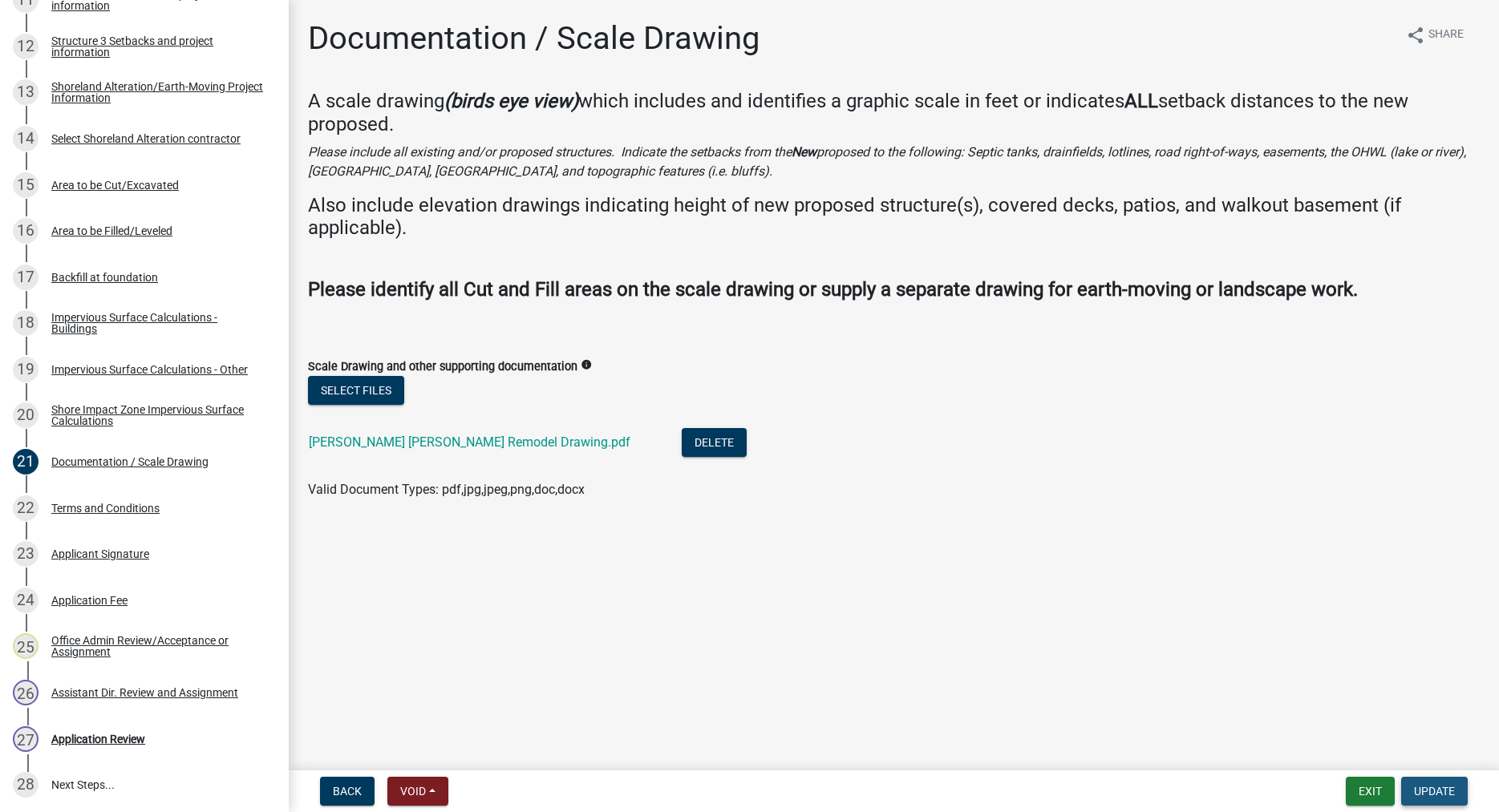
click at [1440, 788] on span "Update" at bounding box center [1434, 791] width 41 height 13
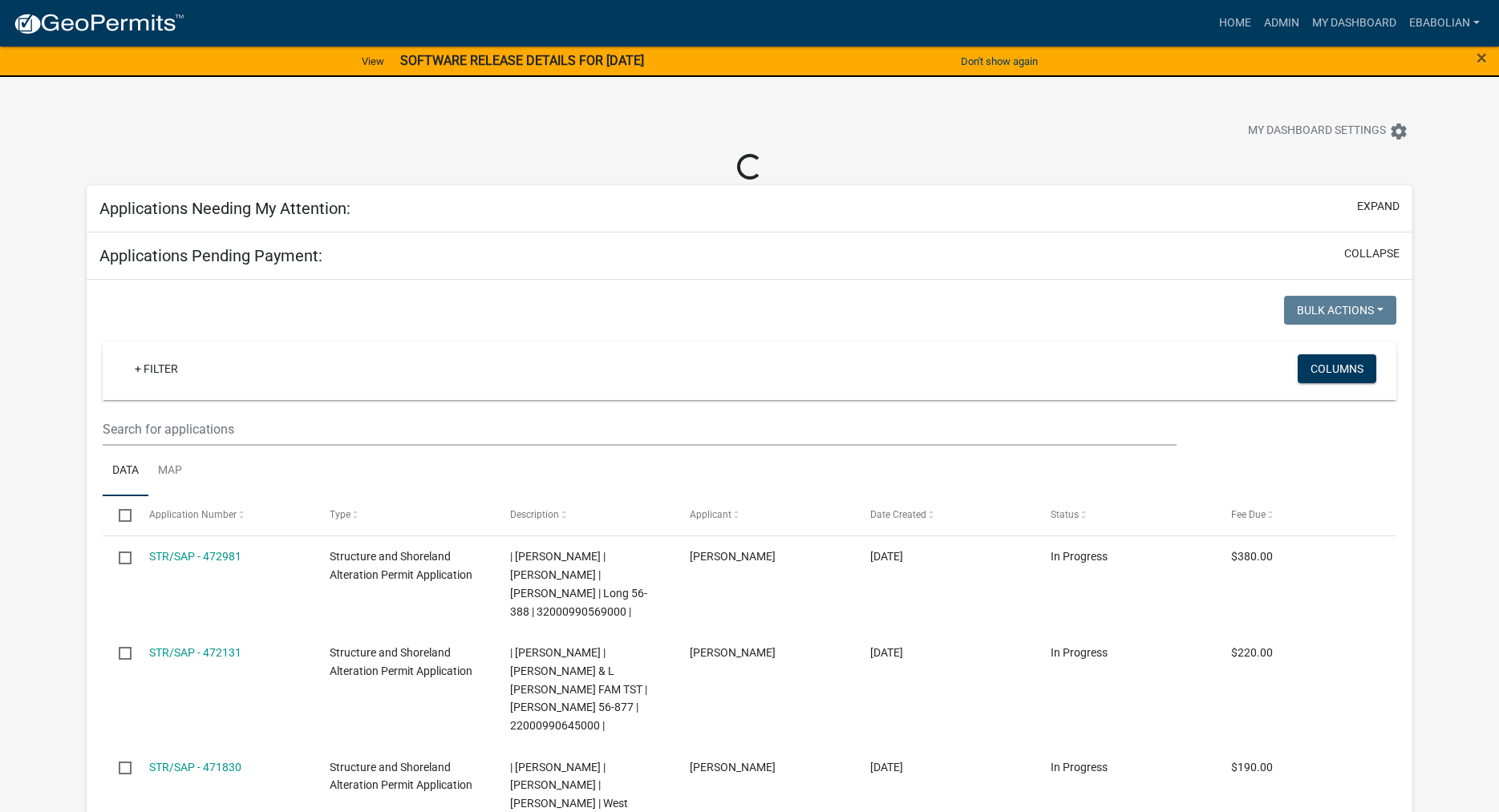
select select "3: 100"
